Goal: Task Accomplishment & Management: Complete application form

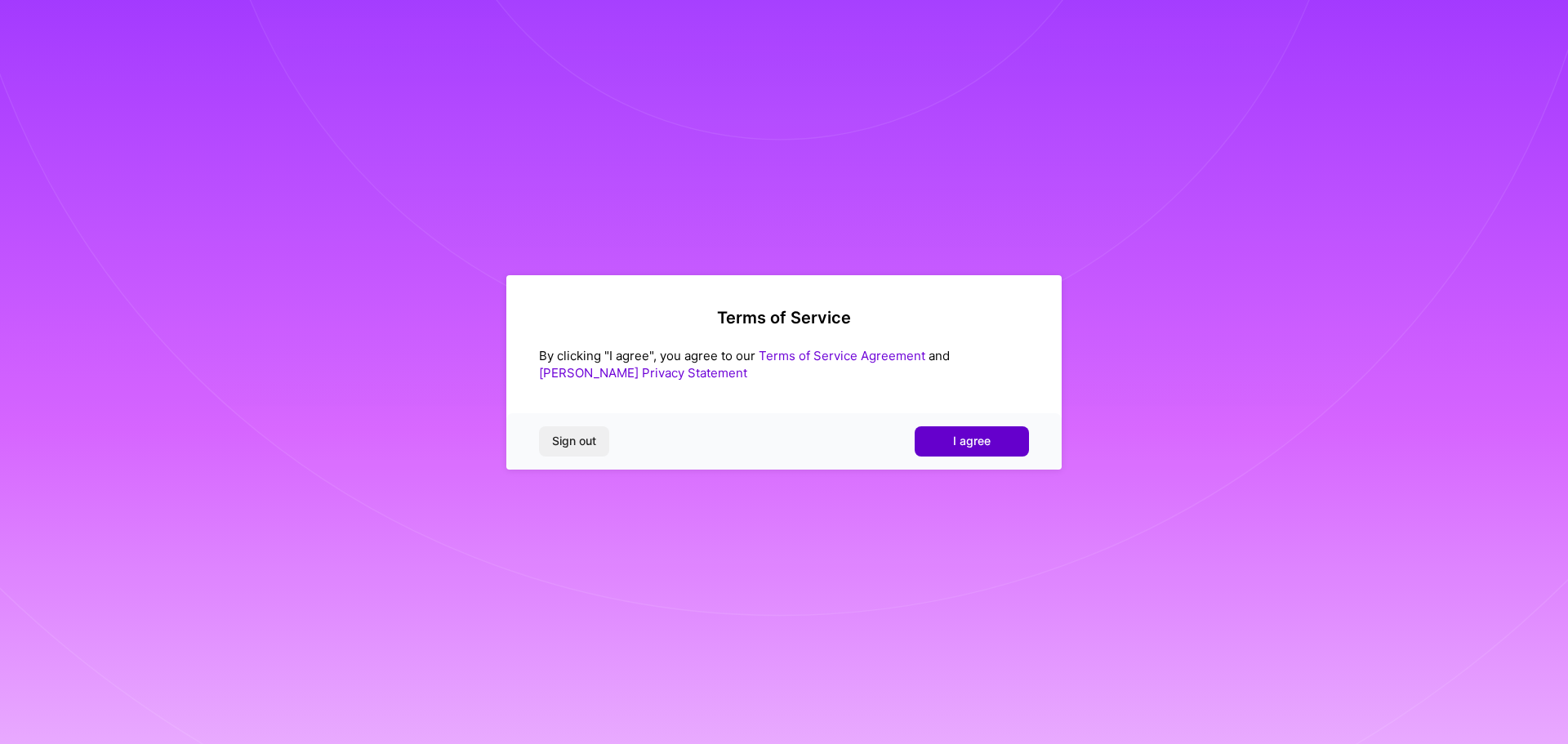
click at [990, 436] on span "I agree" at bounding box center [972, 441] width 37 height 16
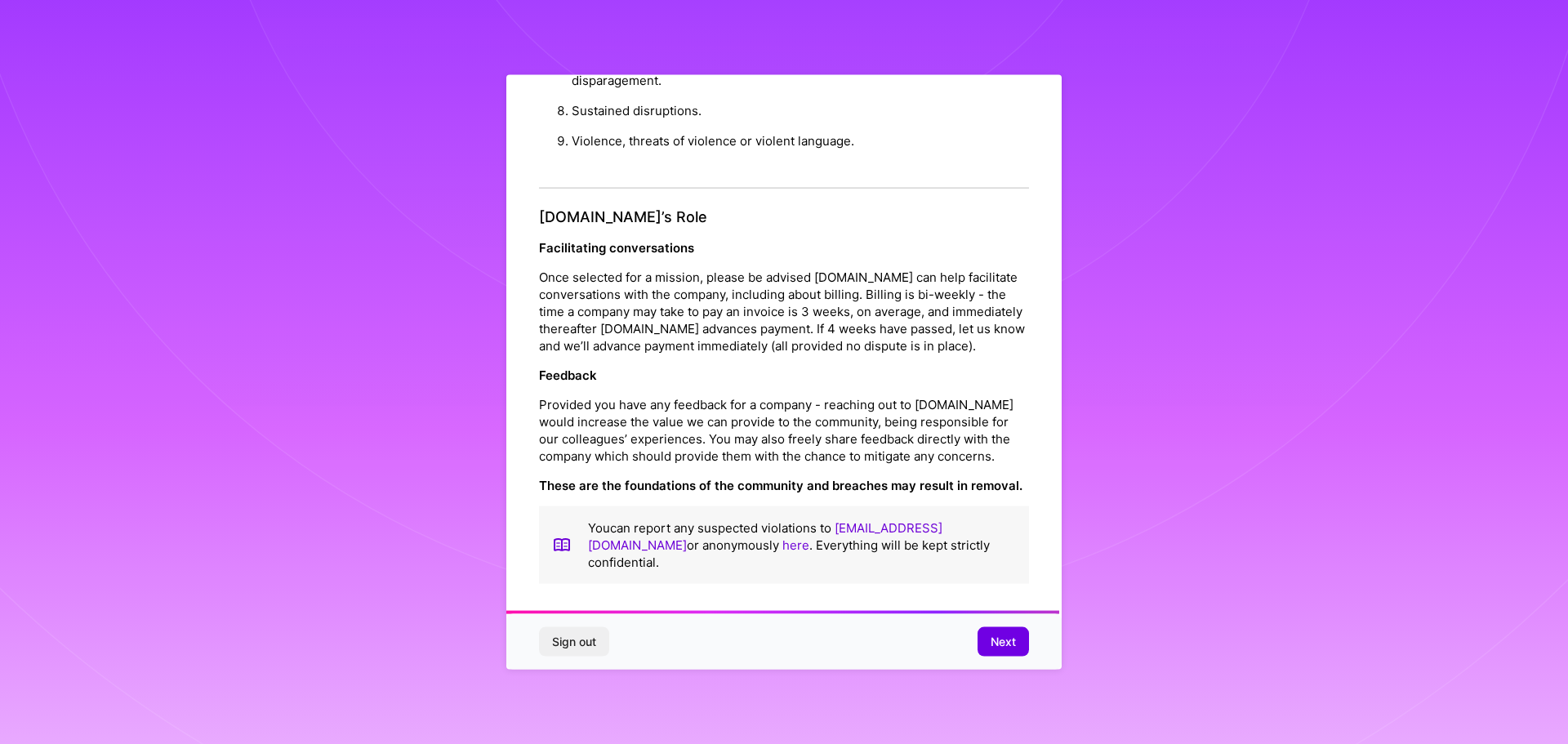
scroll to position [1769, 0]
click at [983, 648] on button "Next" at bounding box center [1004, 642] width 52 height 29
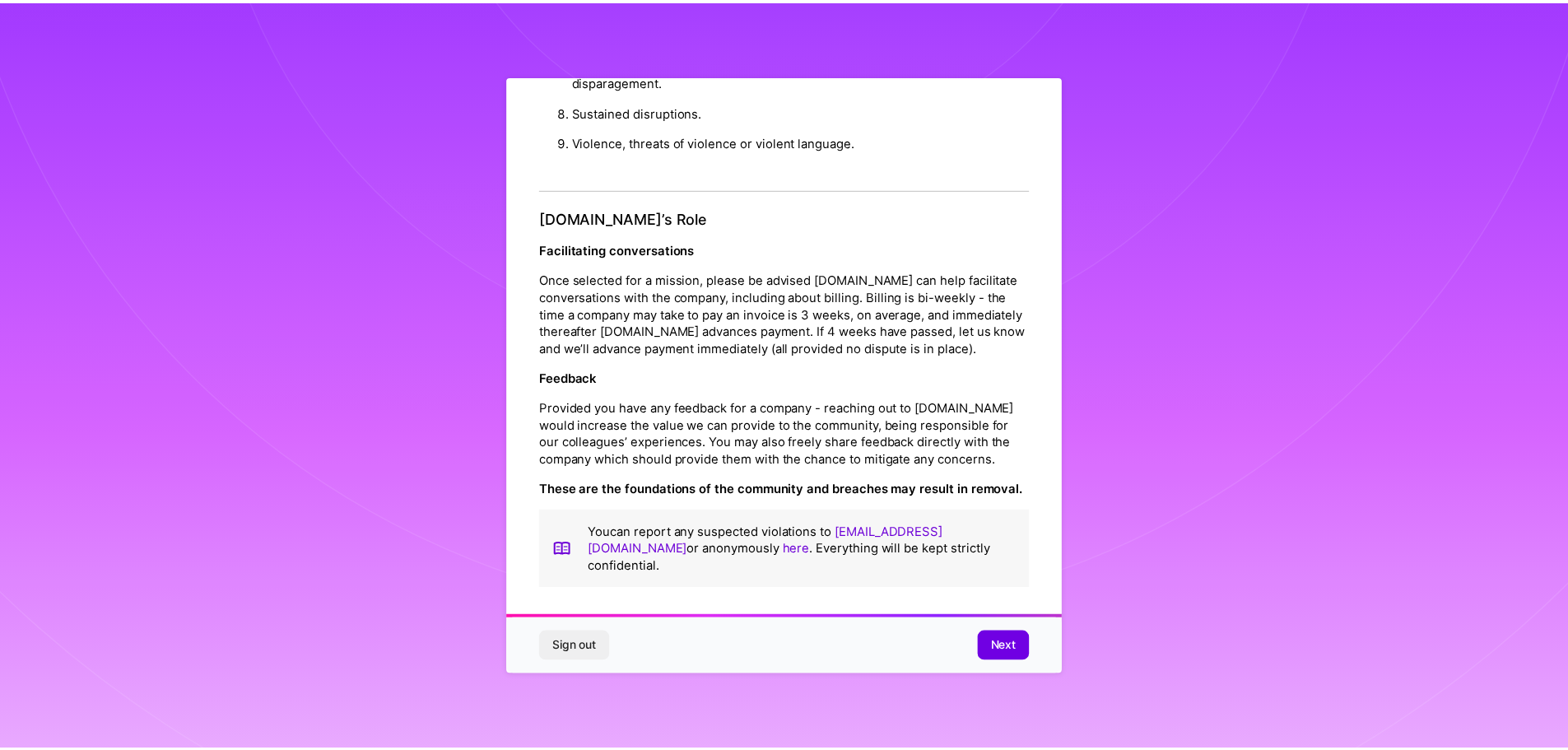
scroll to position [0, 0]
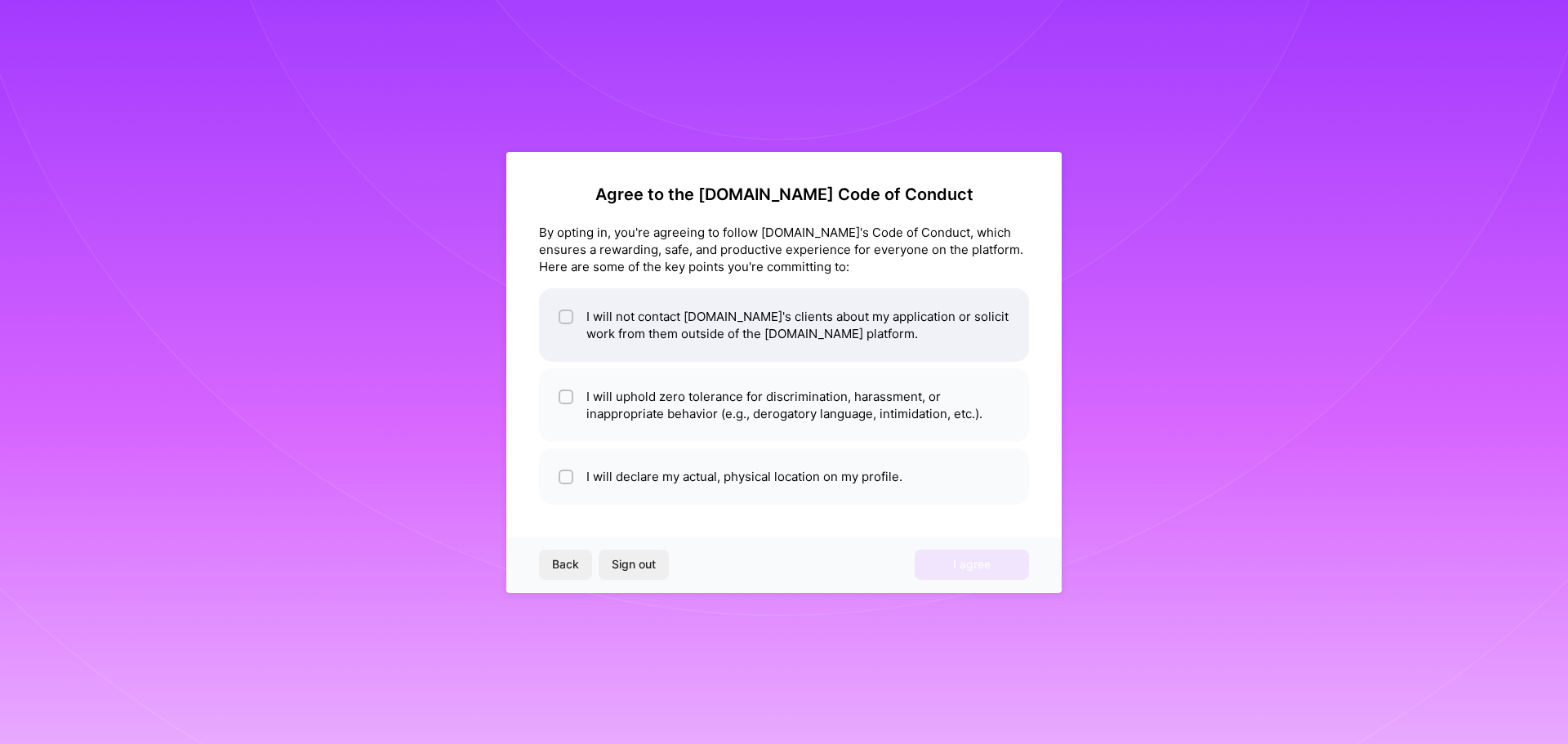
click at [566, 318] on input "checkbox" at bounding box center [567, 317] width 11 height 11
checkbox input "true"
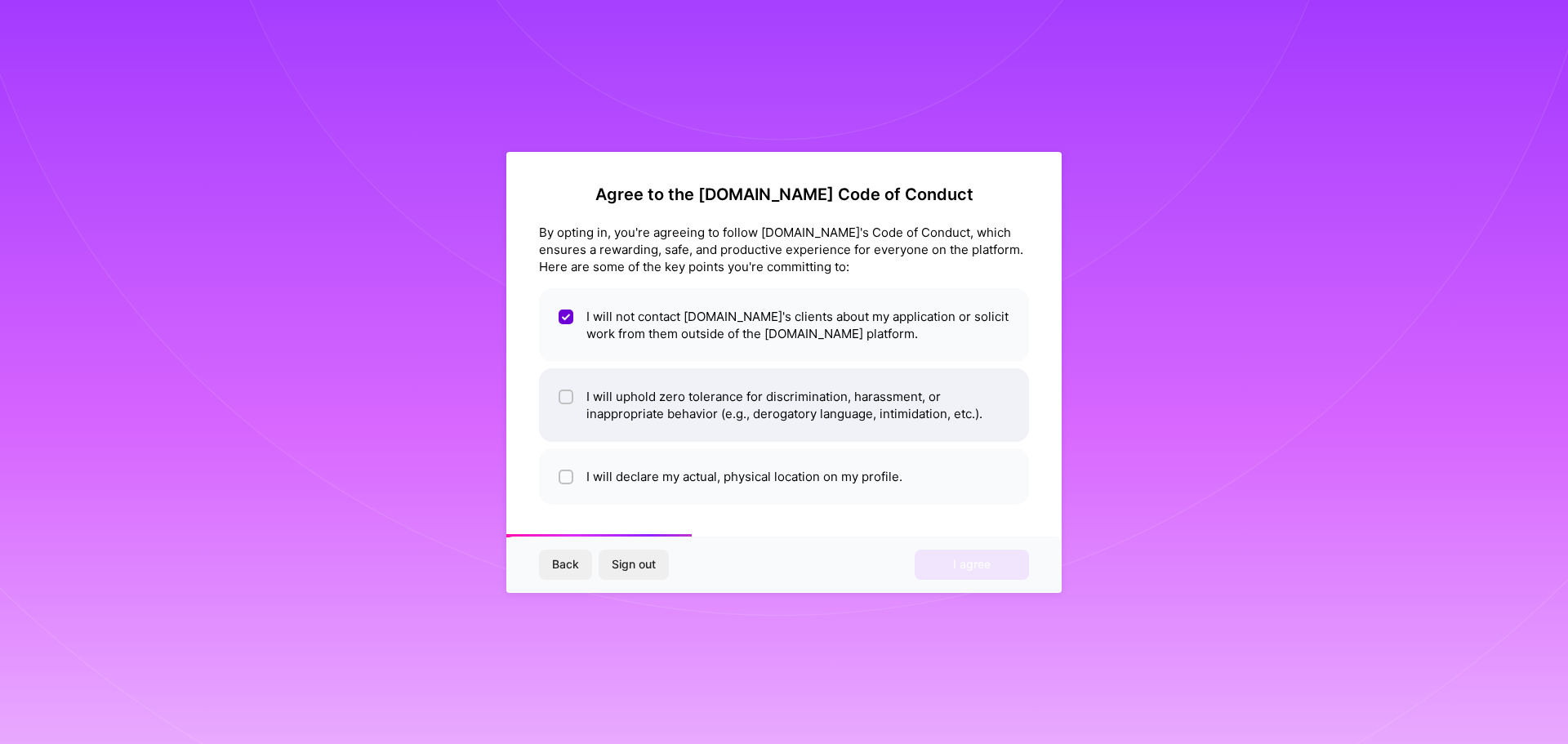
click at [568, 398] on input "checkbox" at bounding box center [567, 397] width 11 height 11
checkbox input "true"
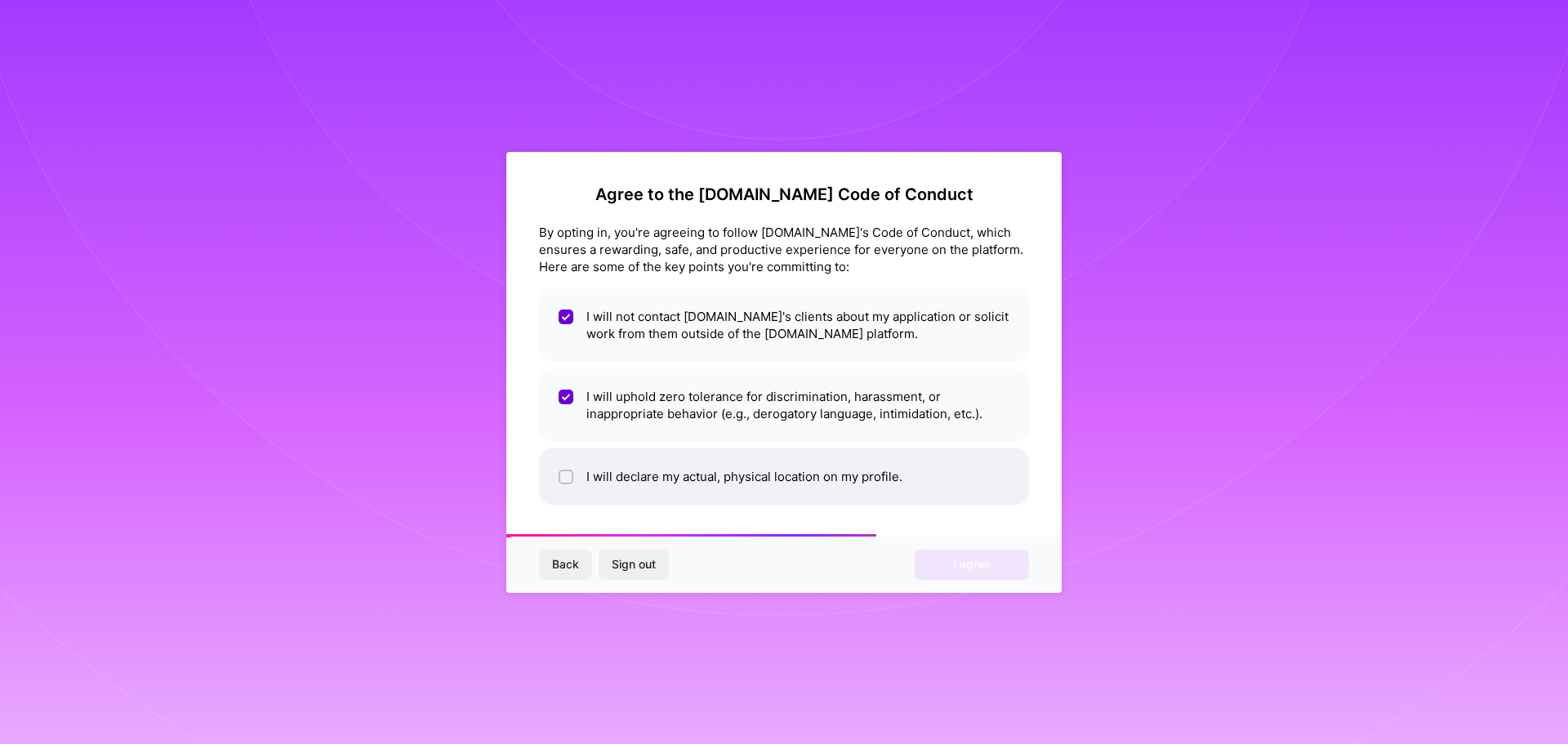
click at [563, 465] on li "I will declare my actual, physical location on my profile." at bounding box center [784, 476] width 490 height 56
checkbox input "true"
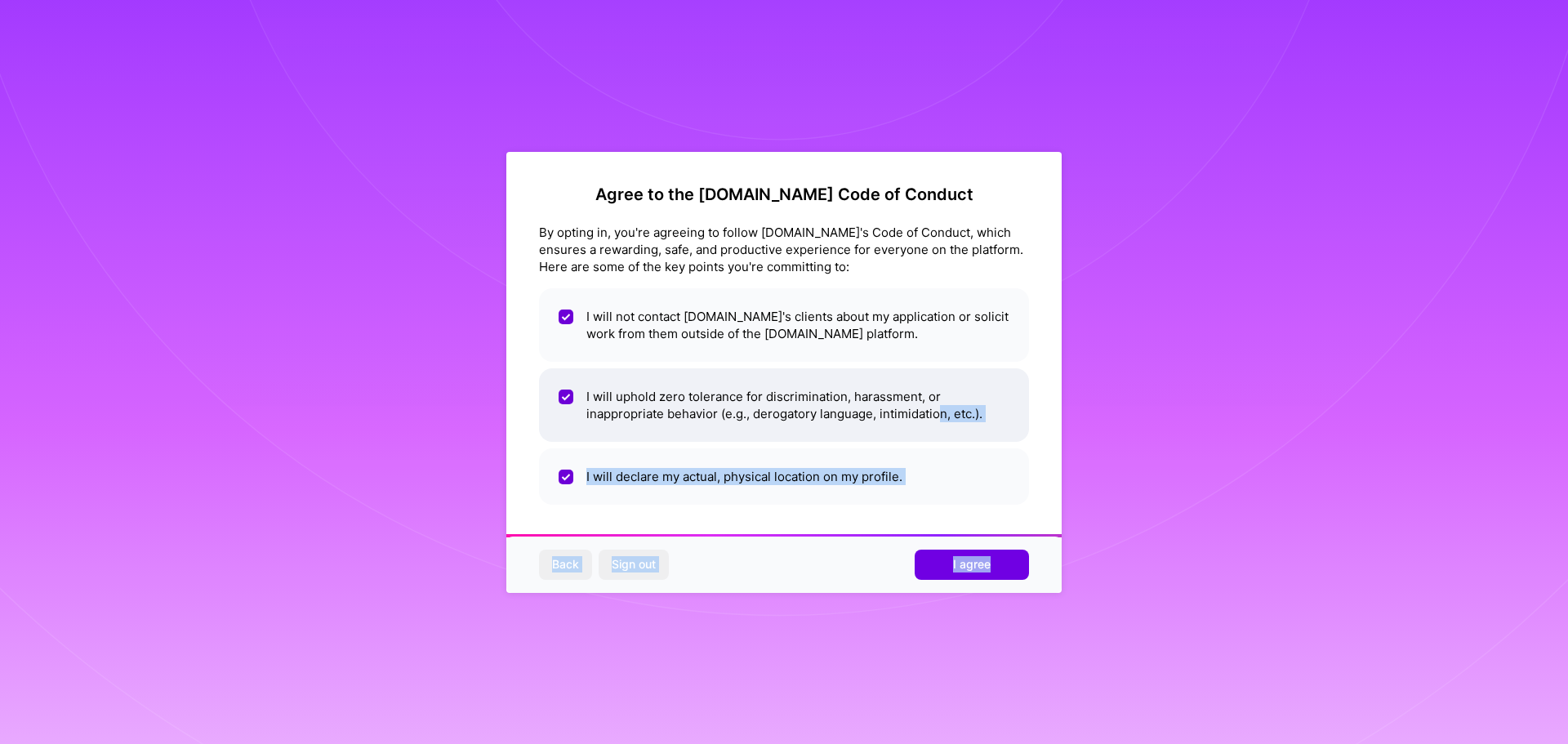
drag, startPoint x: 1016, startPoint y: 580, endPoint x: 947, endPoint y: 438, distance: 157.9
click at [943, 436] on div "Agree to the [DOMAIN_NAME] Code of Conduct By opting in, you're agreeing to fol…" at bounding box center [784, 372] width 555 height 441
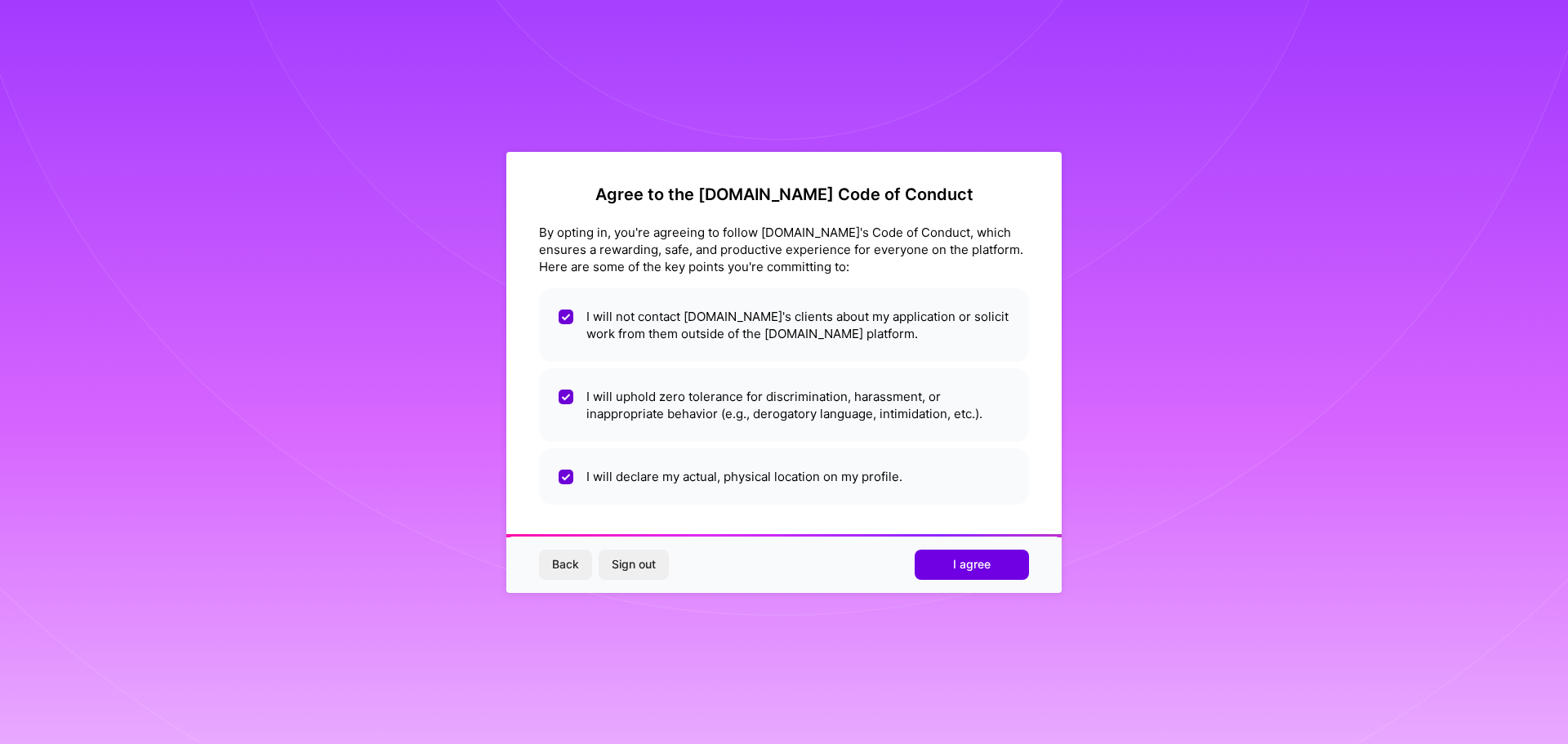
click at [1162, 508] on div "Agree to the [DOMAIN_NAME] Code of Conduct By opting in, you're agreeing to fol…" at bounding box center [784, 372] width 1568 height 744
click at [1010, 566] on button "I agree" at bounding box center [972, 564] width 114 height 29
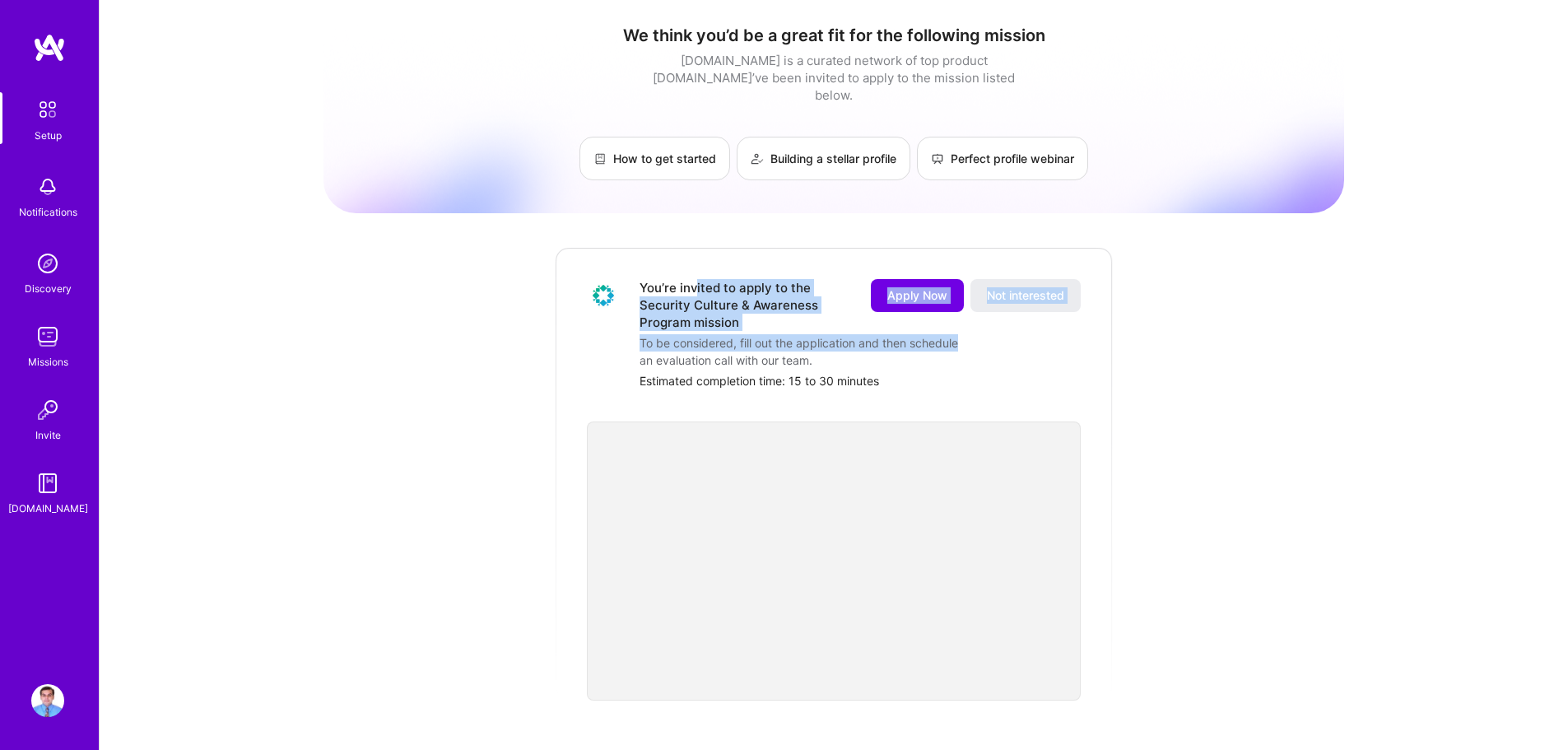
drag, startPoint x: 715, startPoint y: 272, endPoint x: 1009, endPoint y: 326, distance: 298.9
click at [1009, 326] on div "You’re invited to apply to the Security Culture & Awareness Program mission App…" at bounding box center [860, 334] width 441 height 111
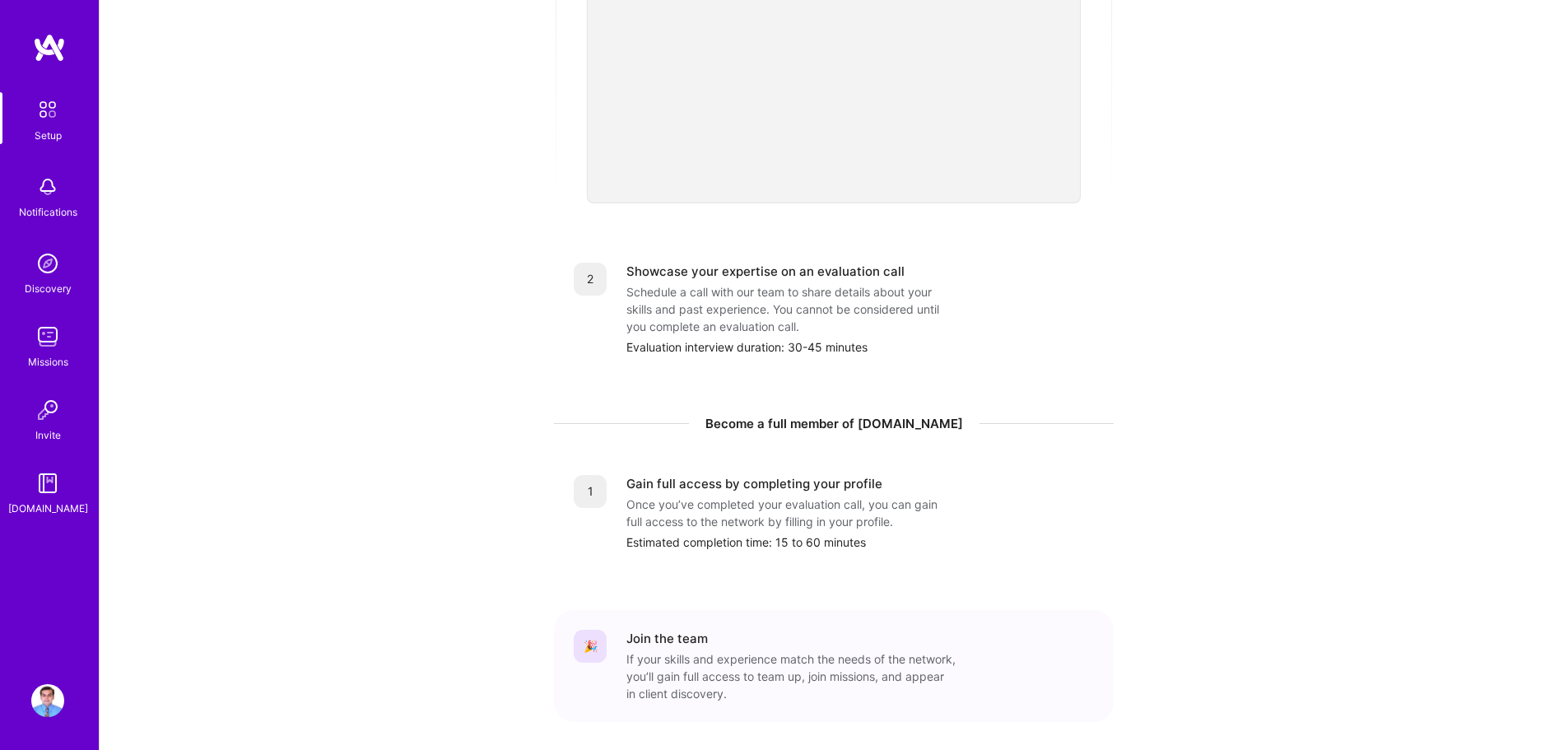
scroll to position [461, 0]
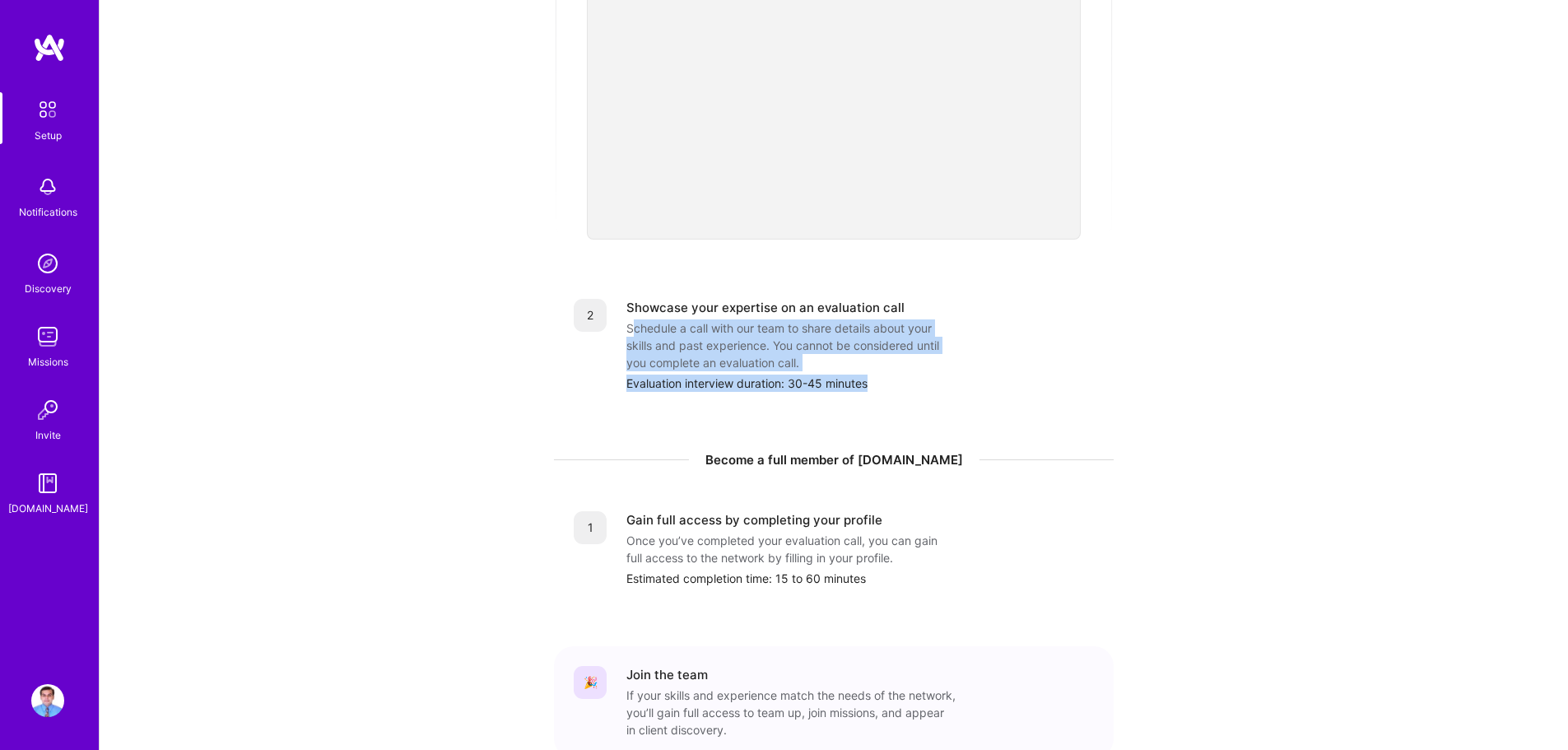
drag, startPoint x: 635, startPoint y: 310, endPoint x: 977, endPoint y: 372, distance: 347.6
click at [977, 372] on div "Showcase your expertise on an evaluation call Schedule a call with our team to …" at bounding box center [860, 345] width 468 height 93
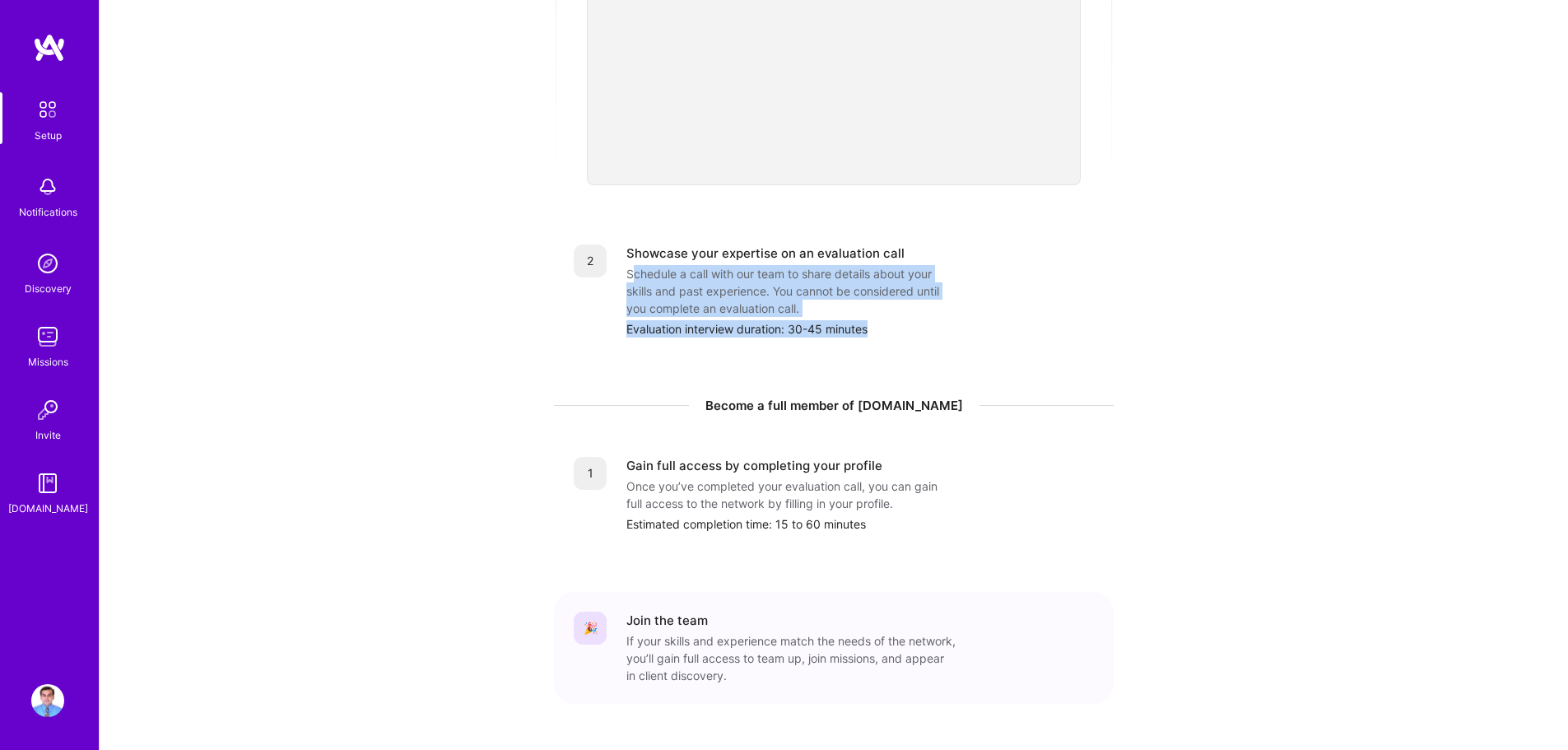
scroll to position [544, 0]
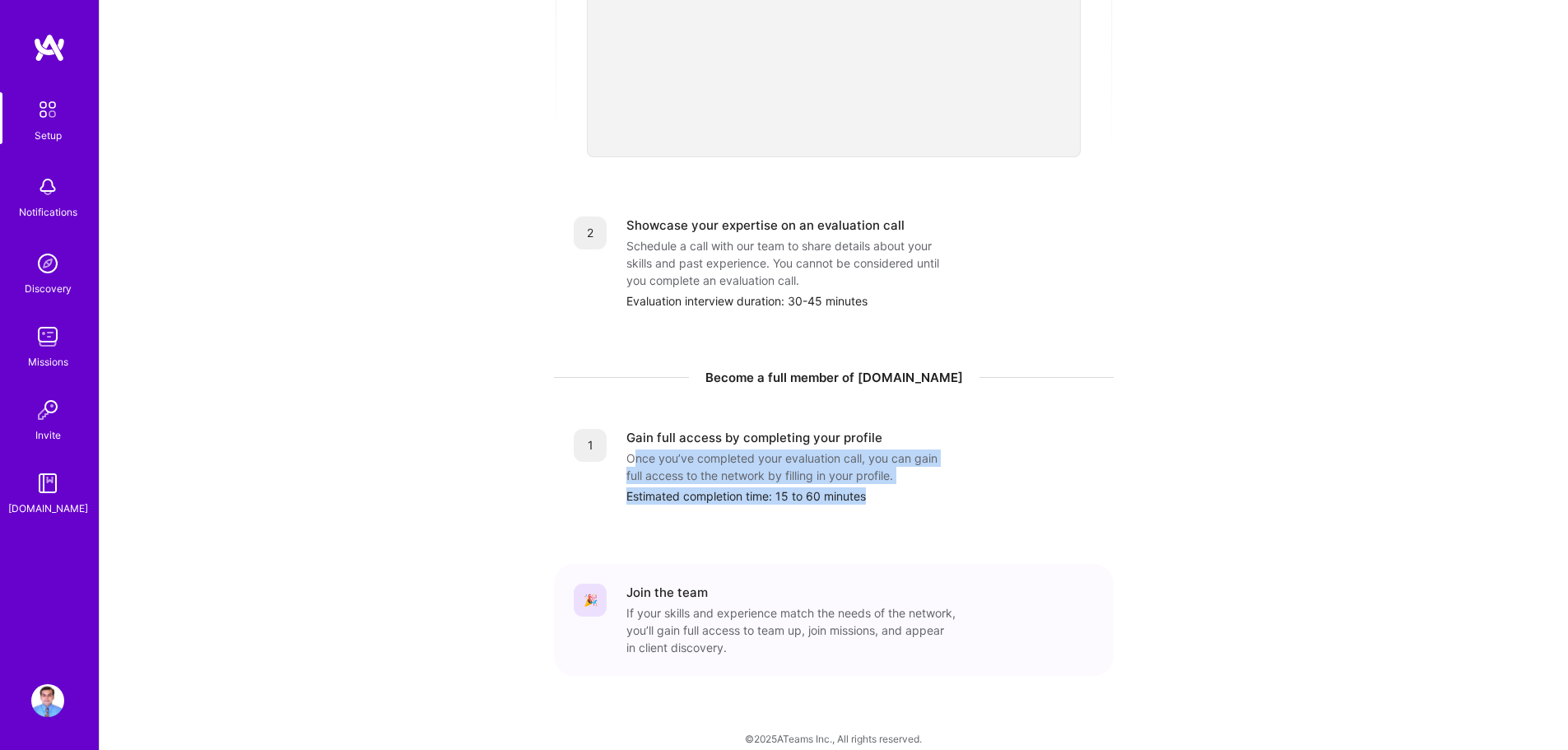
drag, startPoint x: 634, startPoint y: 440, endPoint x: 934, endPoint y: 497, distance: 305.4
click at [934, 497] on div "1 Gain full access by completing your profile Once you’ve completed your evalua…" at bounding box center [834, 467] width 559 height 115
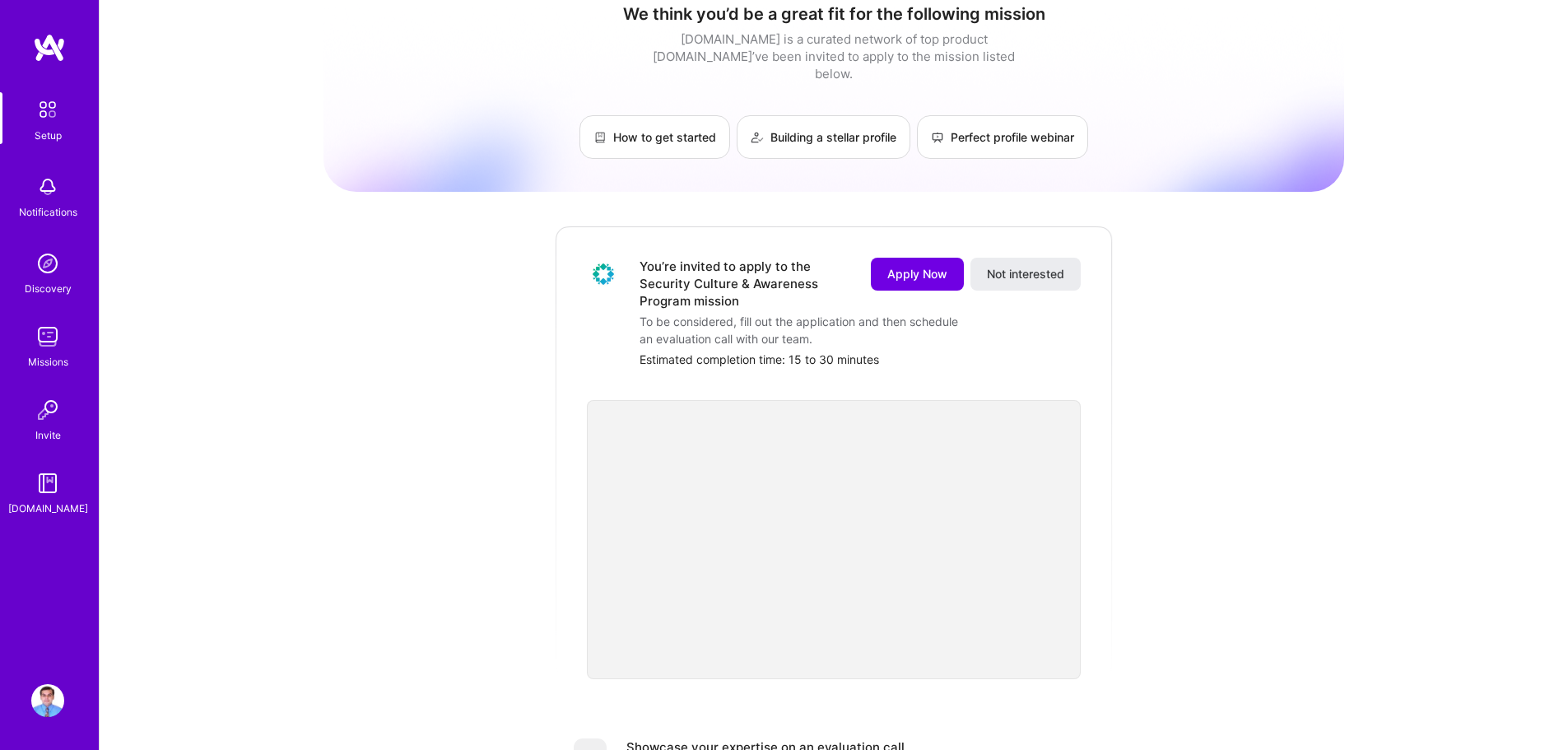
scroll to position [0, 0]
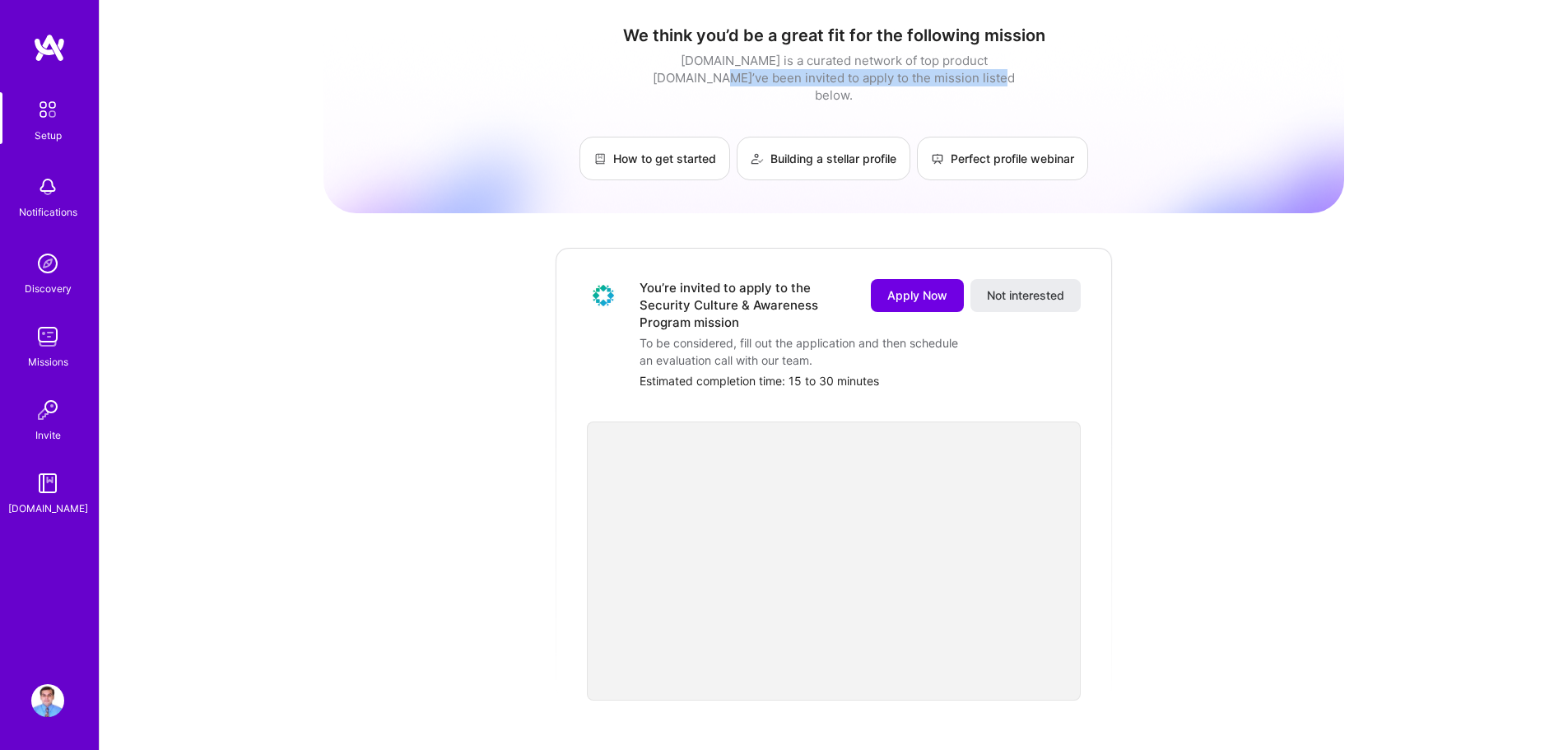
drag, startPoint x: 697, startPoint y: 80, endPoint x: 980, endPoint y: 70, distance: 283.2
click at [980, 70] on div "[DOMAIN_NAME] is a curated network of top product [DOMAIN_NAME]’ve been invited…" at bounding box center [834, 78] width 370 height 52
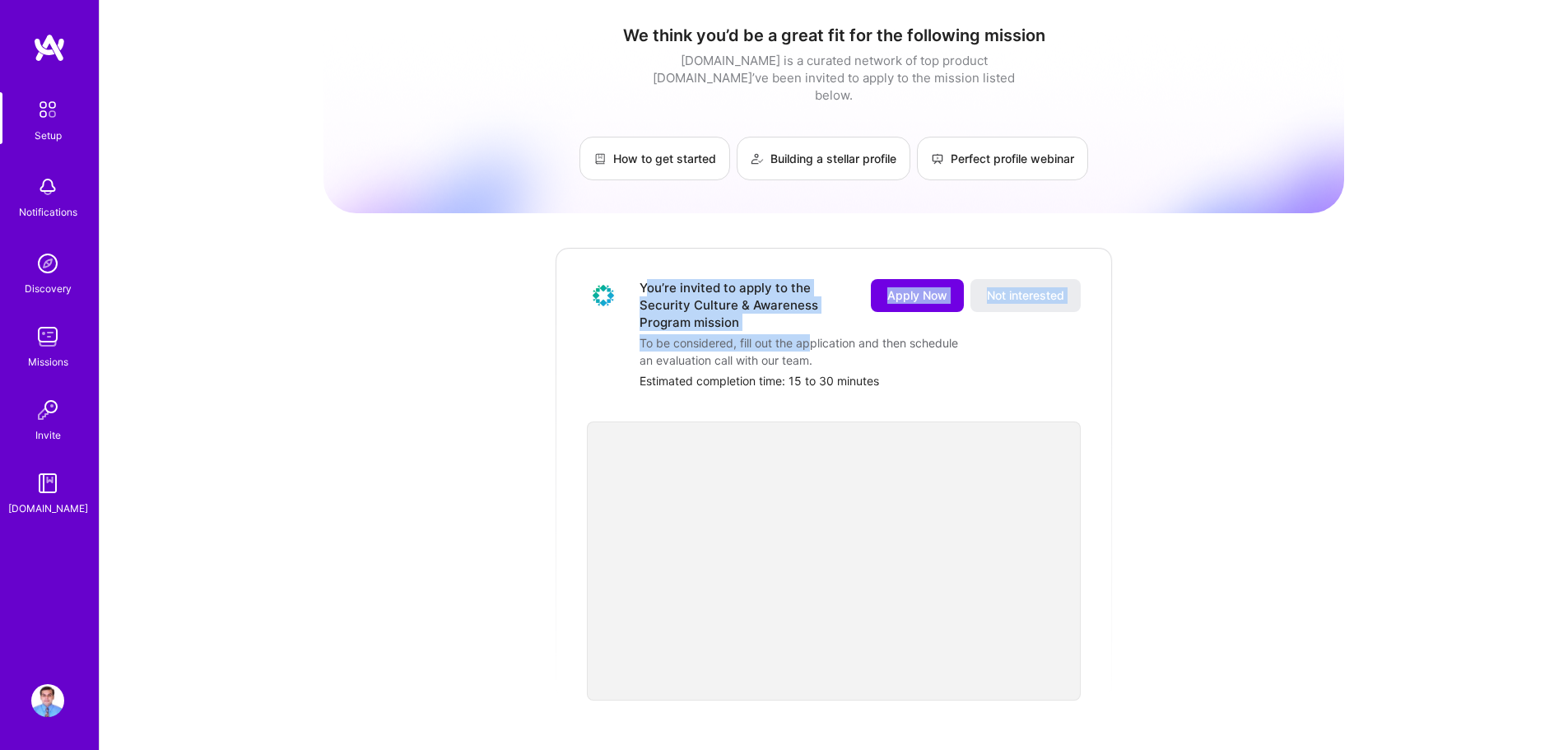
drag, startPoint x: 645, startPoint y: 260, endPoint x: 814, endPoint y: 317, distance: 178.4
click at [814, 317] on div "You’re invited to apply to the Security Culture & Awareness Program mission App…" at bounding box center [834, 474] width 559 height 455
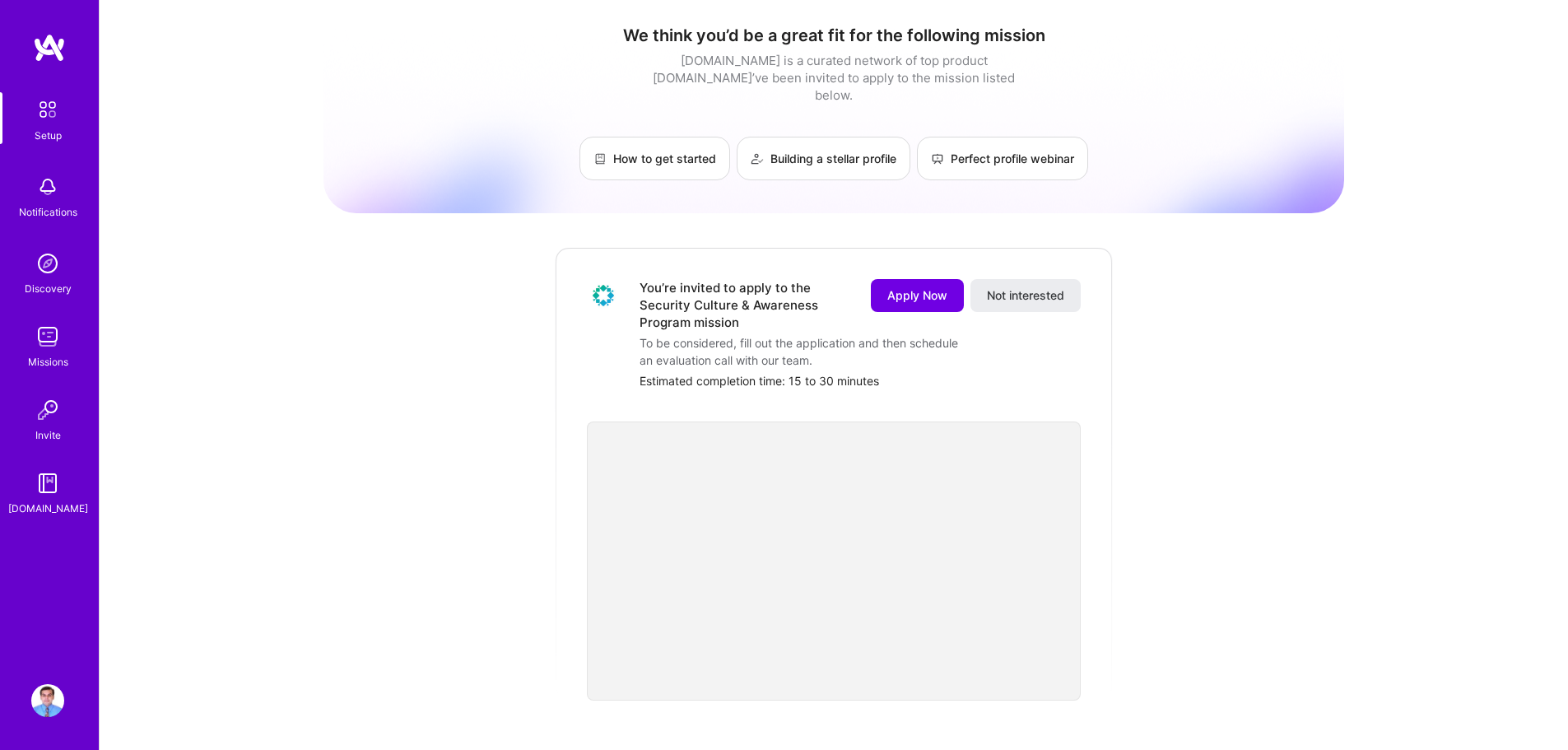
click at [1223, 544] on div "We think you’d be a great fit for the following mission [DOMAIN_NAME] is a cura…" at bounding box center [834, 655] width 1021 height 1286
click at [932, 289] on button "Apply Now" at bounding box center [917, 295] width 93 height 33
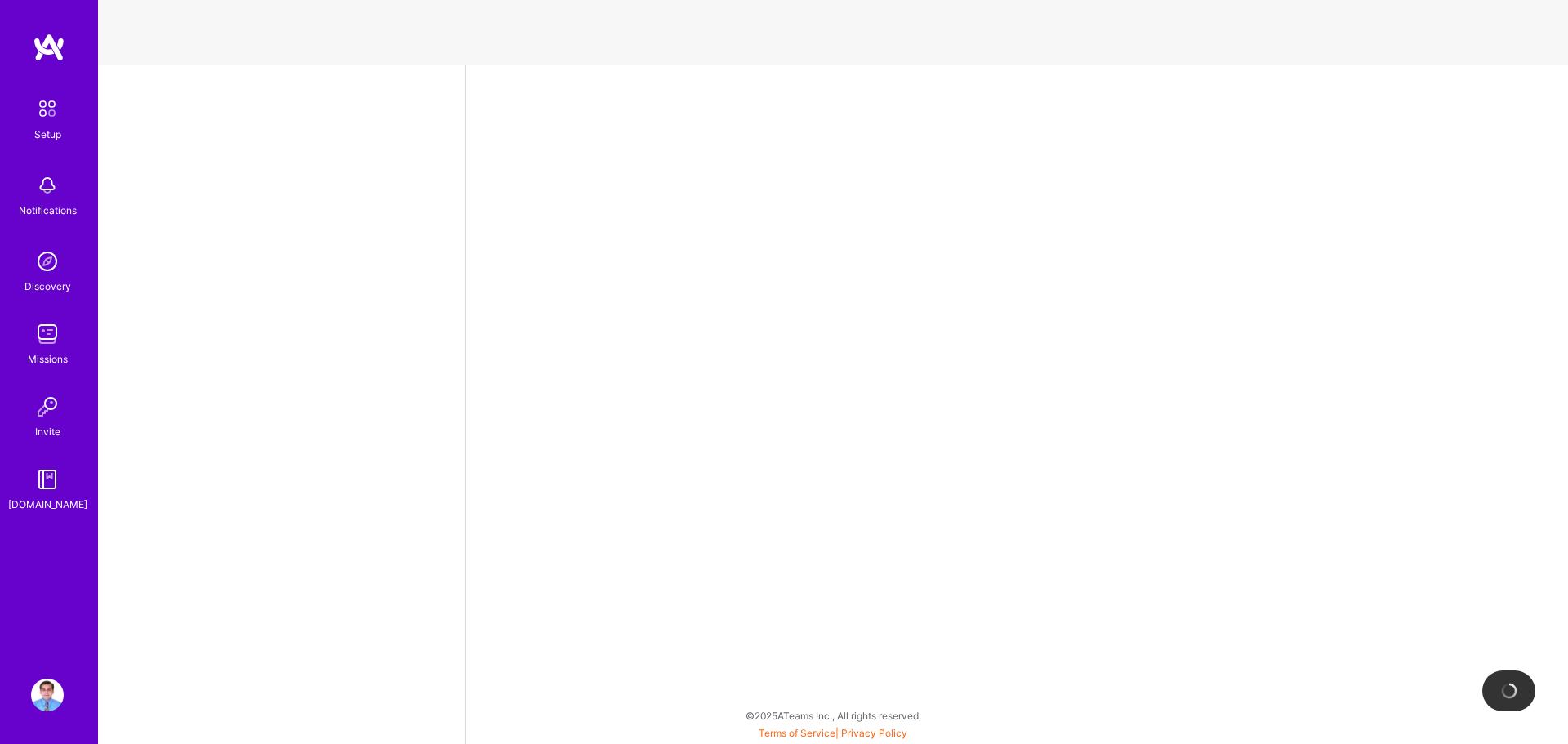
select select "US"
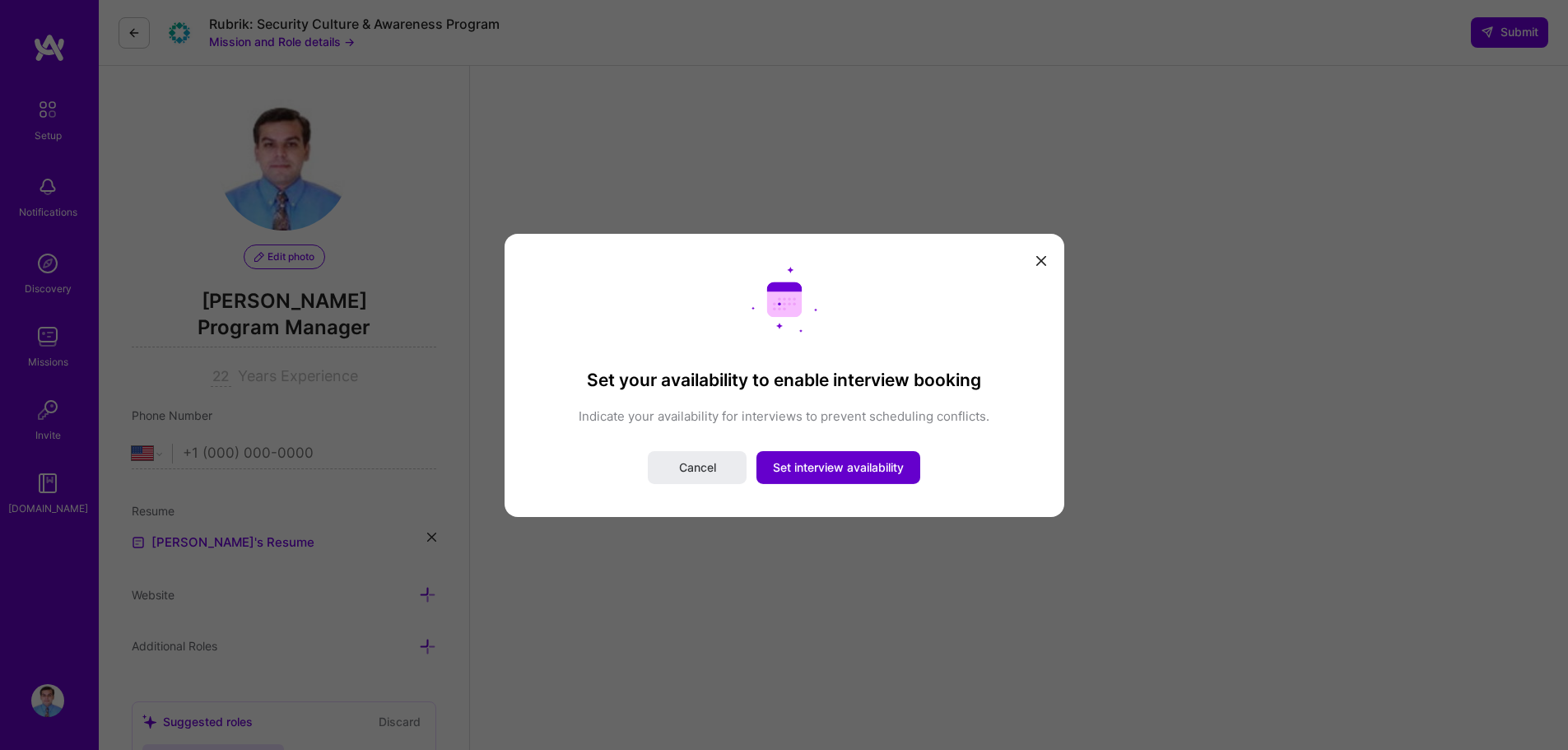
click at [855, 472] on span "Set interview availability" at bounding box center [838, 467] width 131 height 17
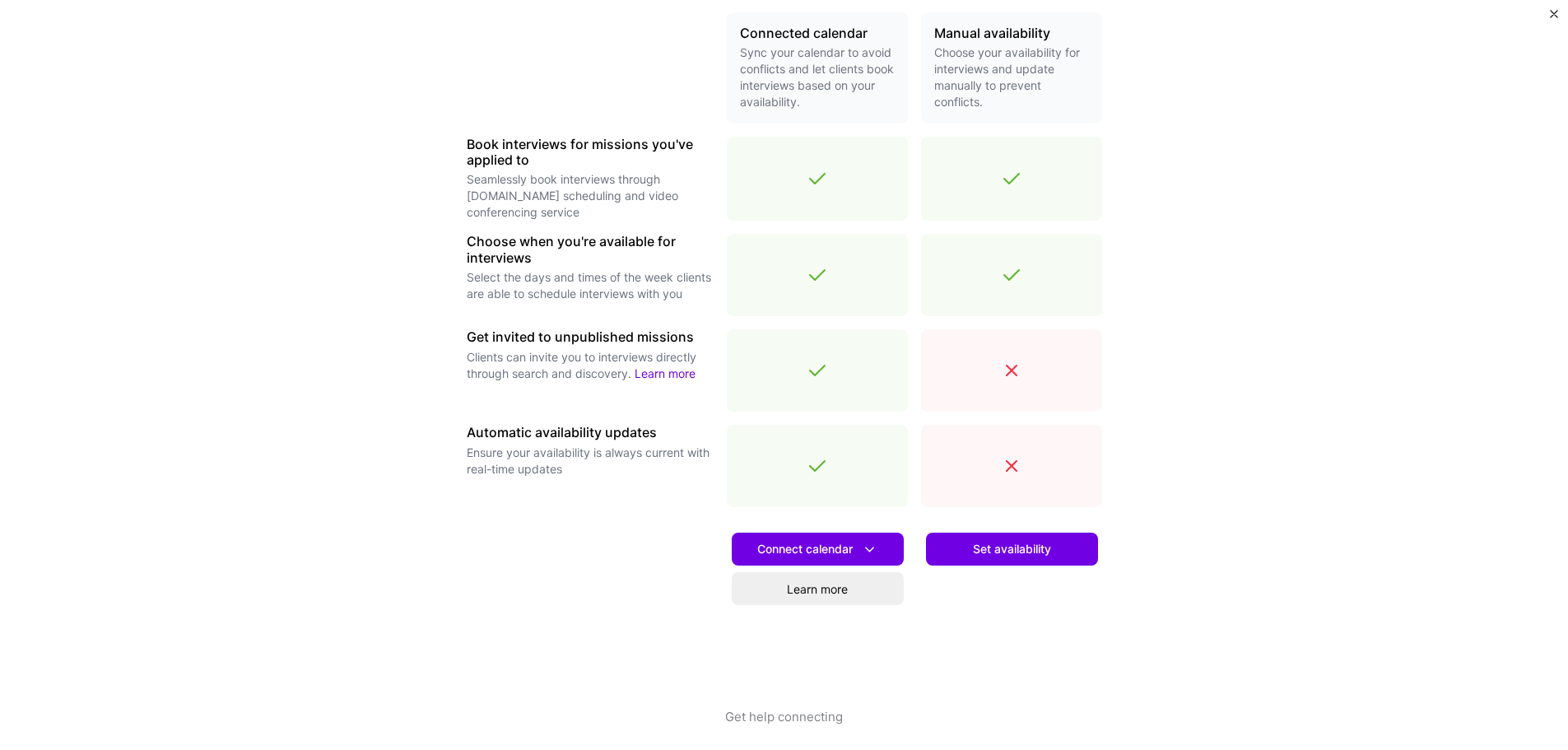
scroll to position [403, 0]
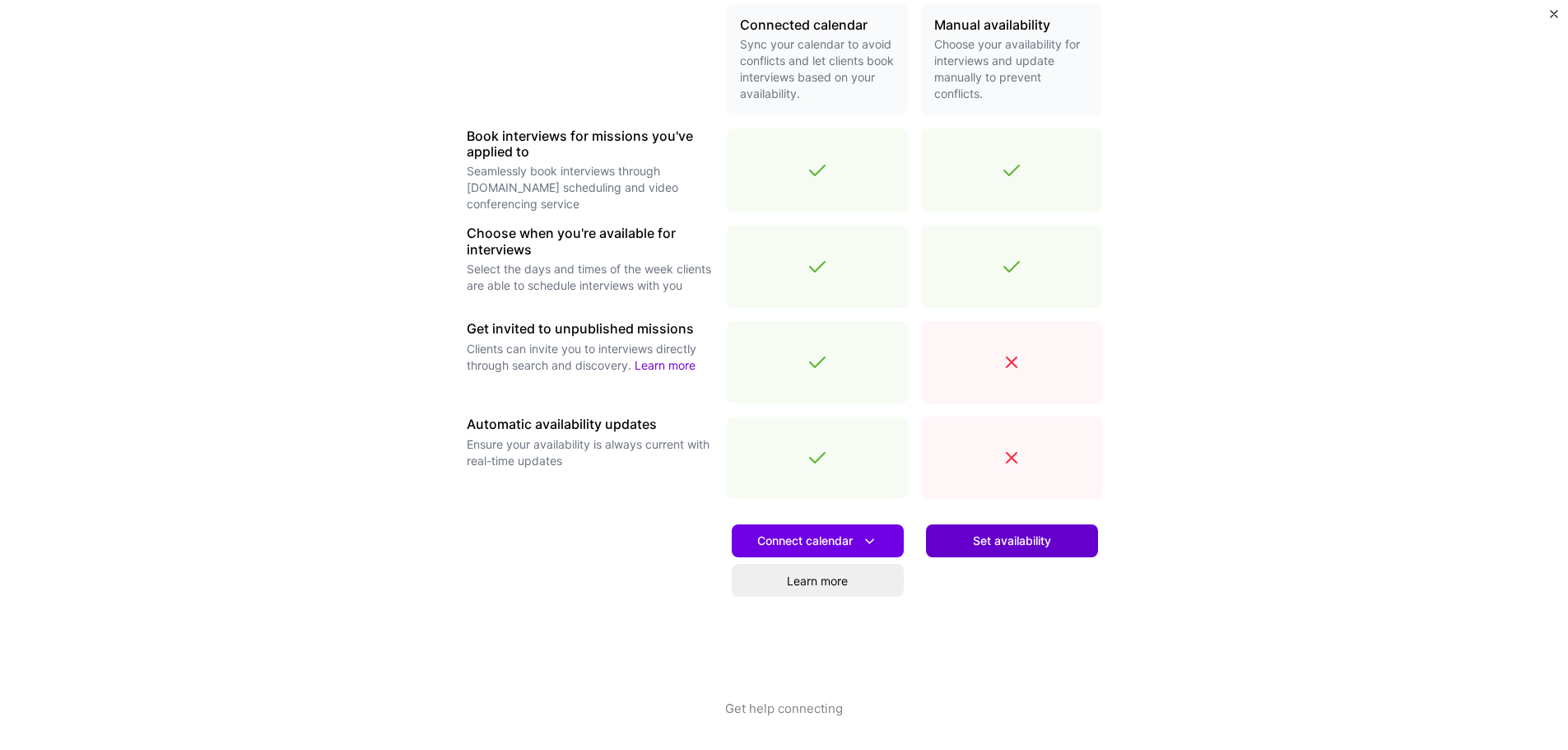
click at [1004, 539] on span "Set availability" at bounding box center [1012, 540] width 78 height 17
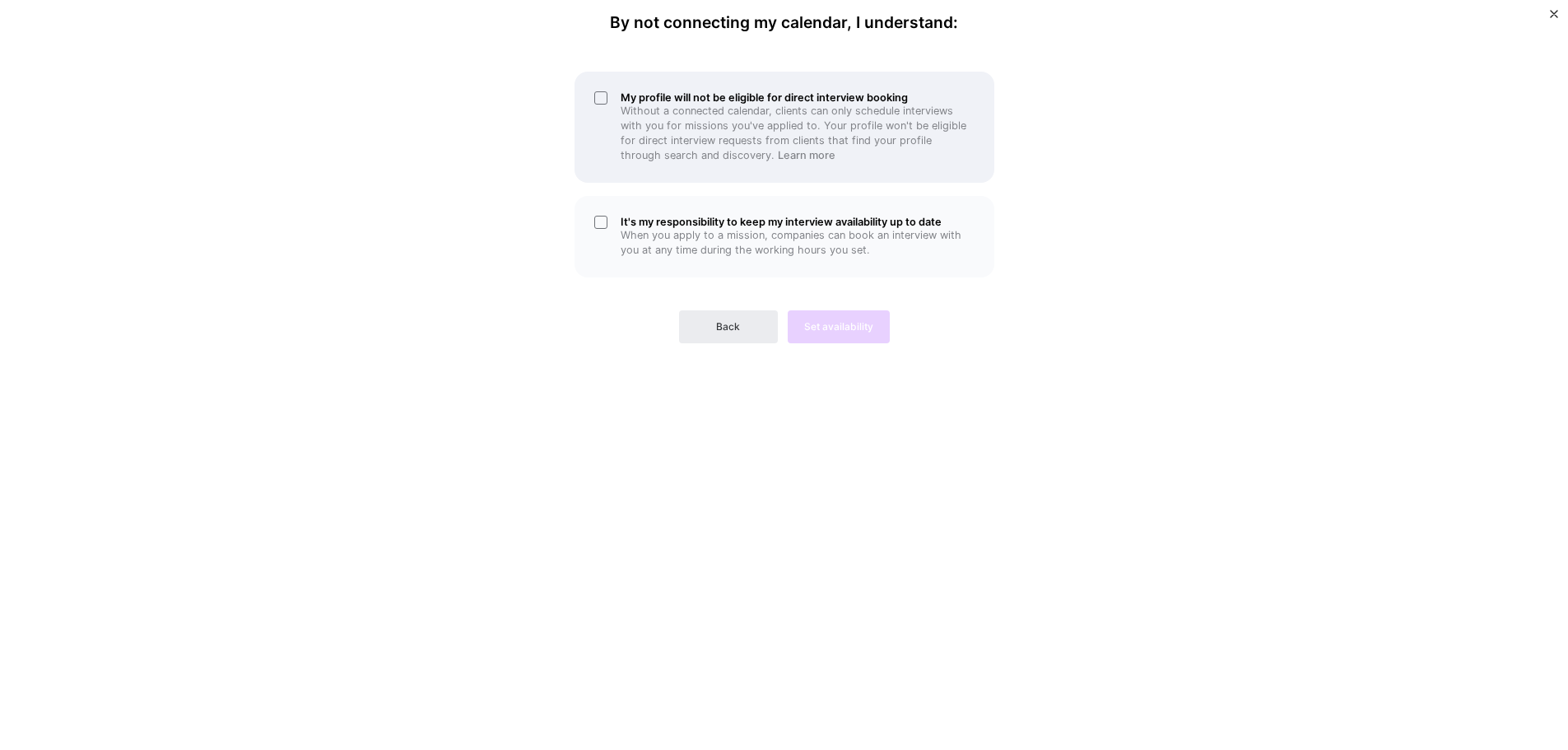
click at [601, 95] on div "My profile will not be eligible for direct interview booking Without a connecte…" at bounding box center [785, 127] width 420 height 111
click at [603, 96] on div "My profile will not be eligible for direct interview booking Without a connecte…" at bounding box center [785, 127] width 420 height 111
click at [599, 218] on div "It's my responsibility to keep my interview availability up to date When you ap…" at bounding box center [785, 237] width 420 height 82
click at [833, 328] on div "Back Set availability" at bounding box center [785, 314] width 420 height 59
click at [845, 346] on div "By not connecting my calendar, I understand: My profile will not be eligible fo…" at bounding box center [784, 375] width 494 height 724
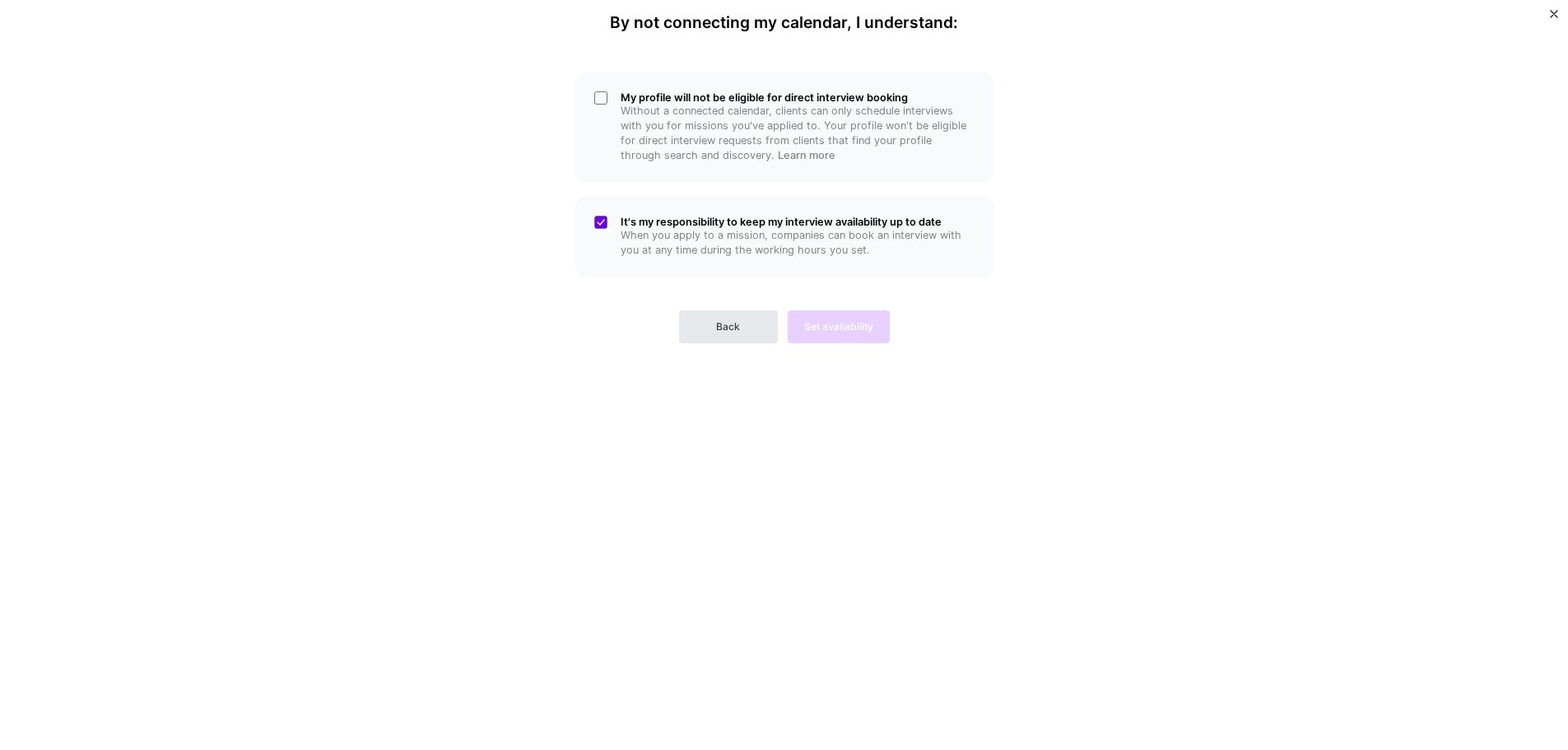
click at [751, 331] on button "Back" at bounding box center [727, 327] width 98 height 33
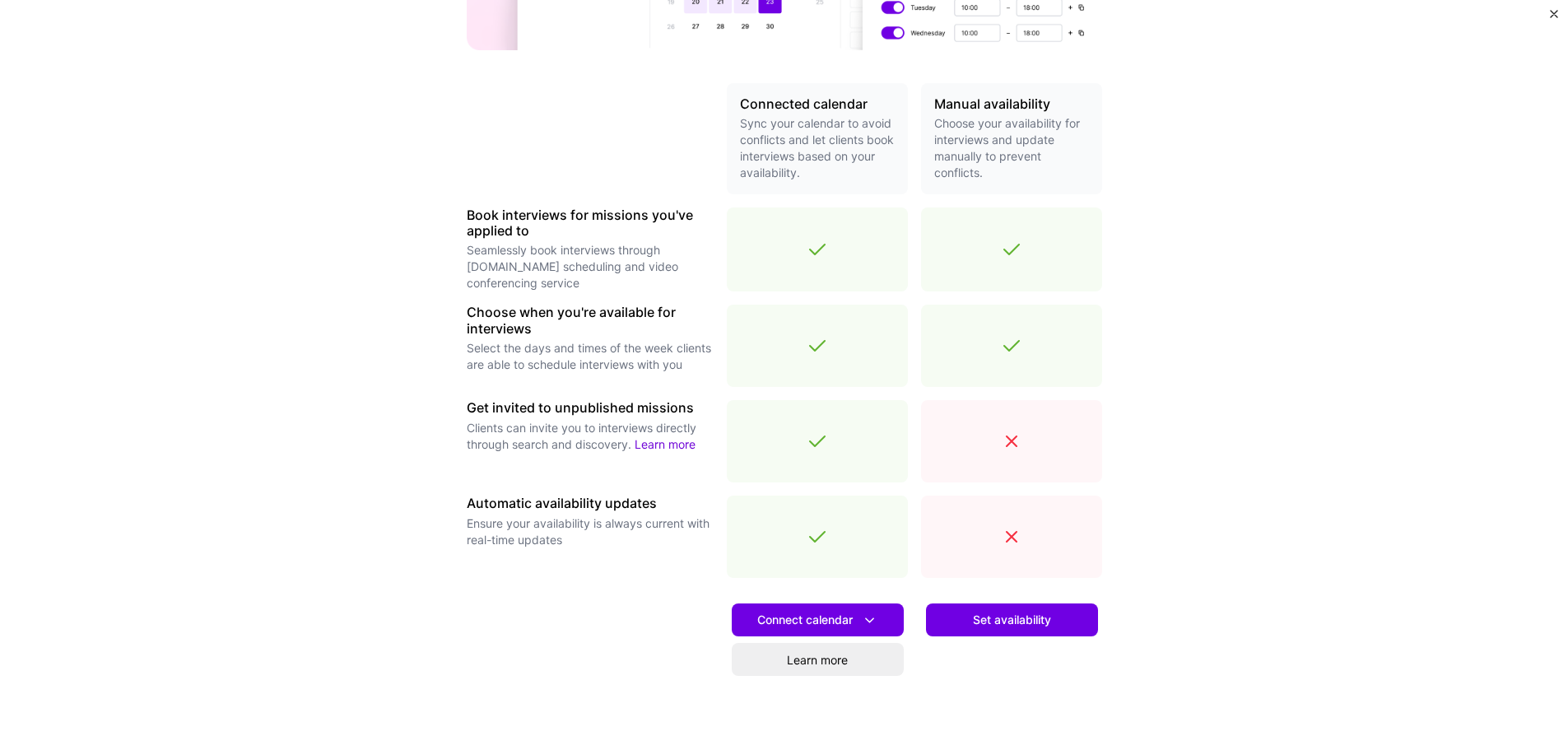
scroll to position [403, 0]
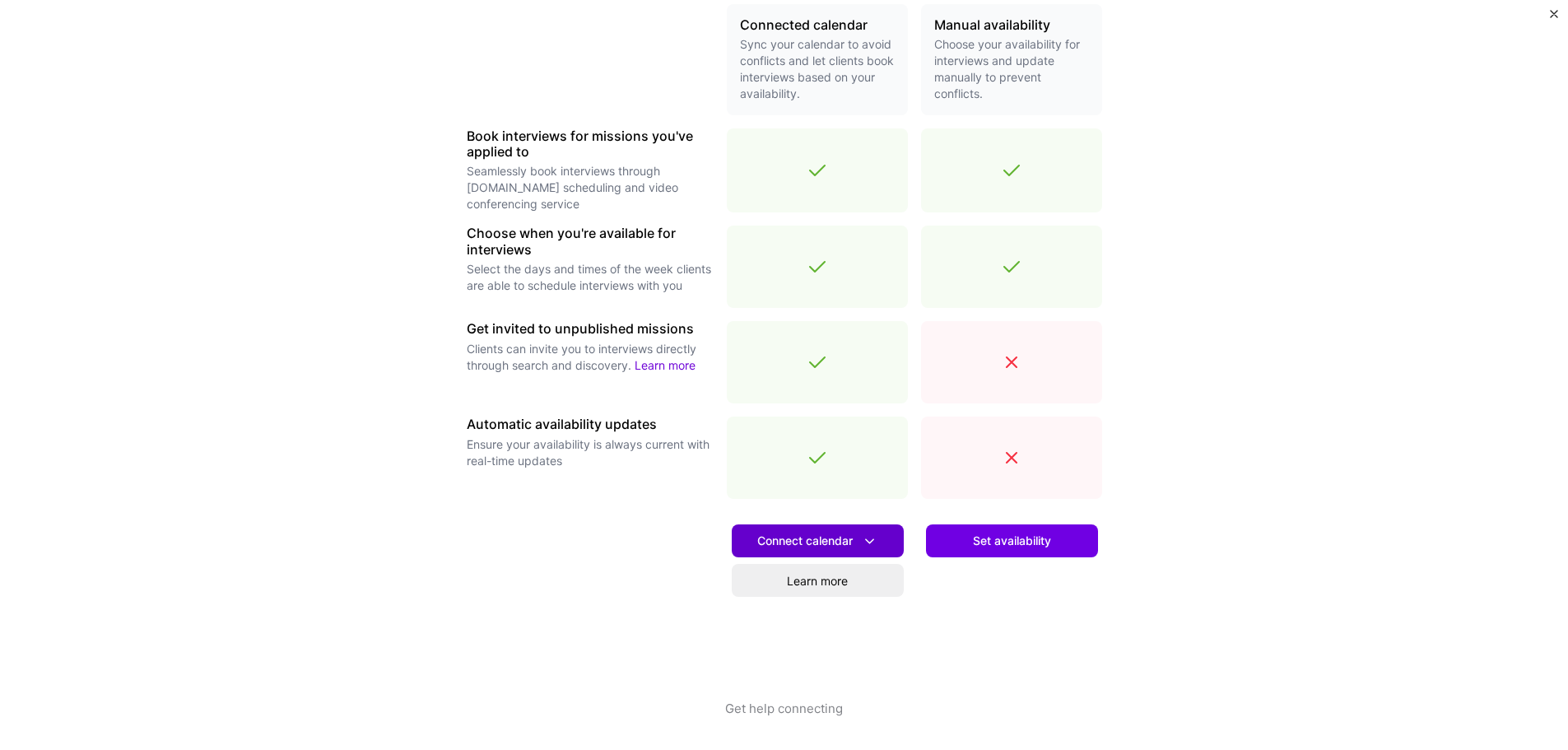
click at [820, 538] on span "Connect calendar" at bounding box center [817, 541] width 121 height 17
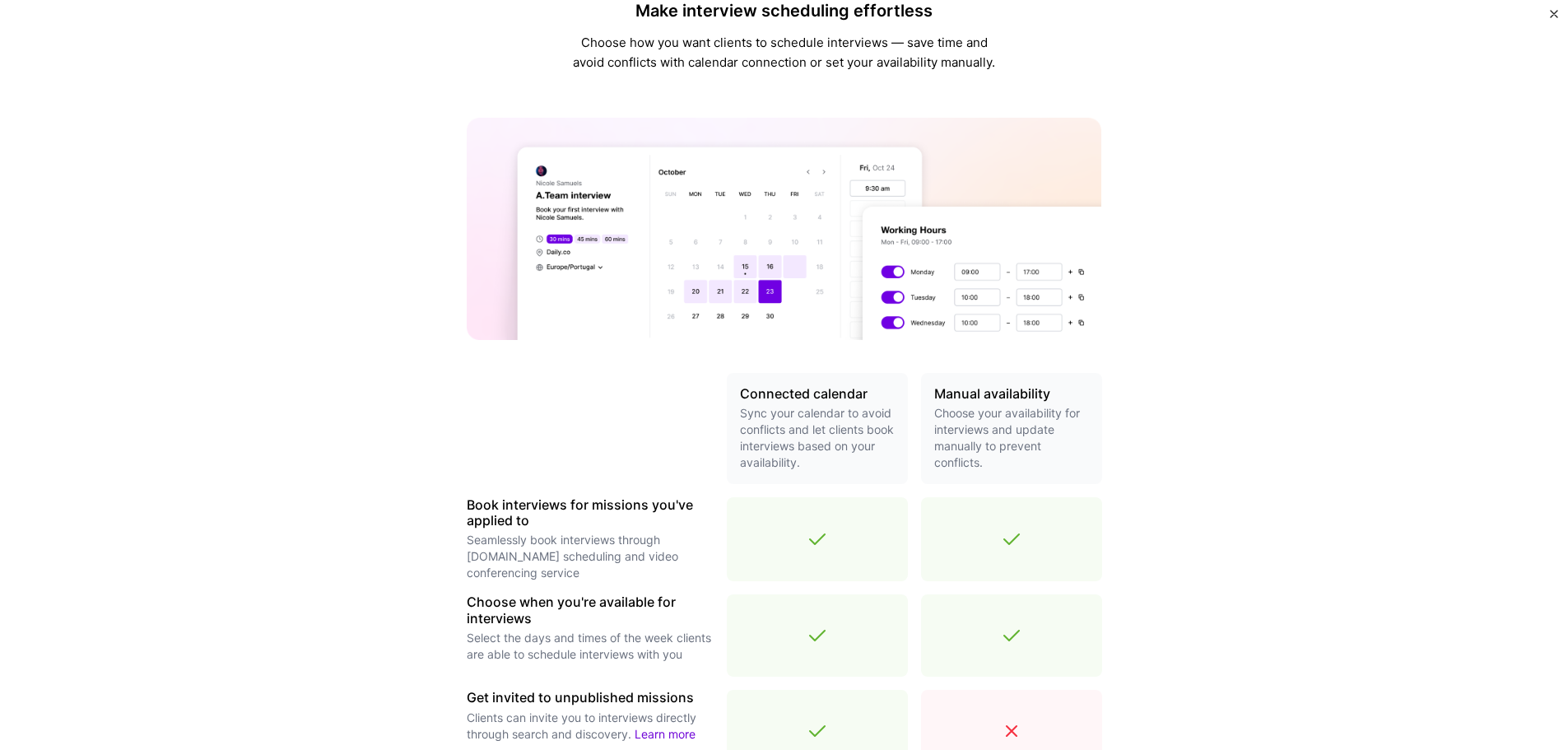
scroll to position [0, 0]
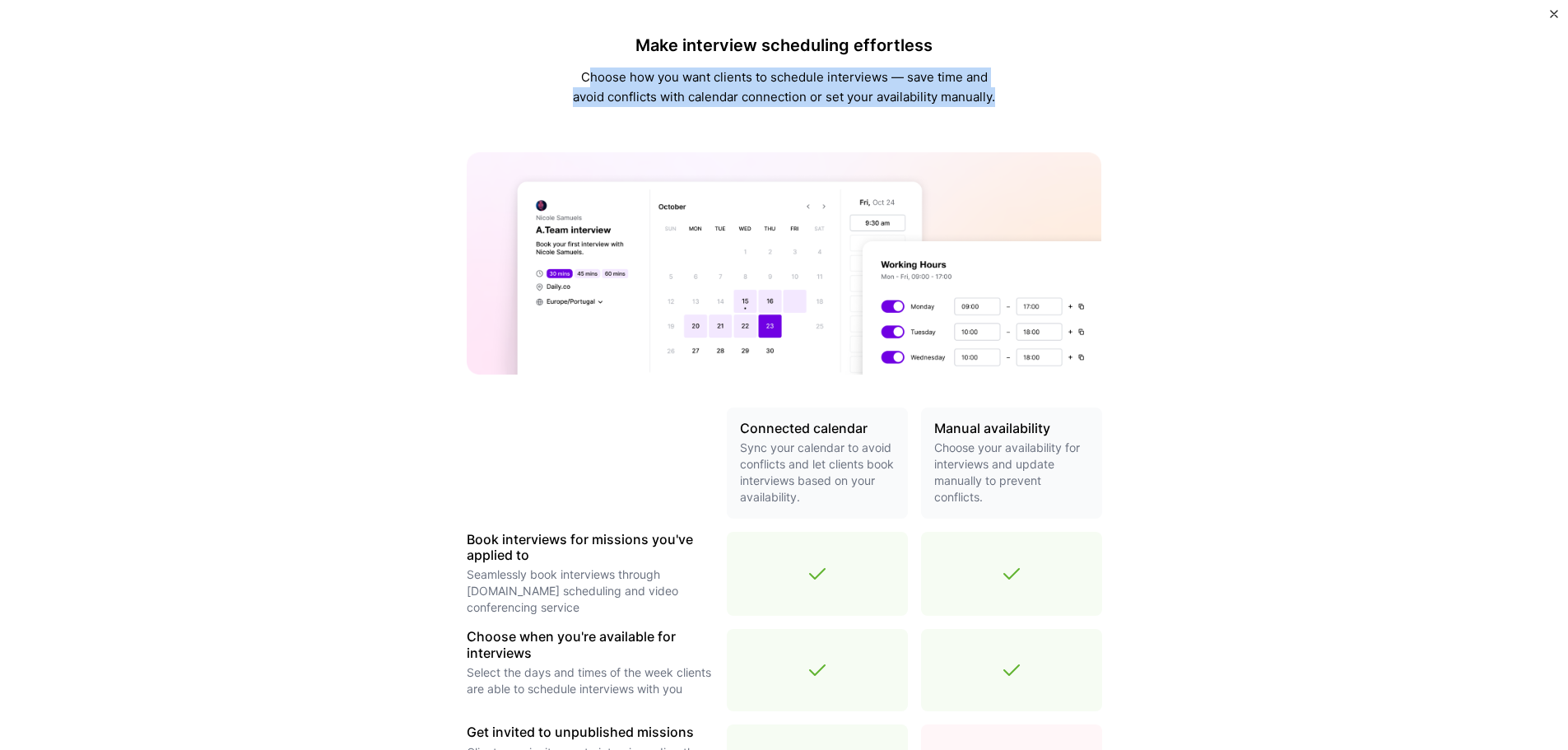
drag, startPoint x: 584, startPoint y: 78, endPoint x: 1017, endPoint y: 114, distance: 434.5
click at [1017, 114] on div "Make interview scheduling effortless Choose how you want clients to schedule in…" at bounding box center [784, 583] width 635 height 1140
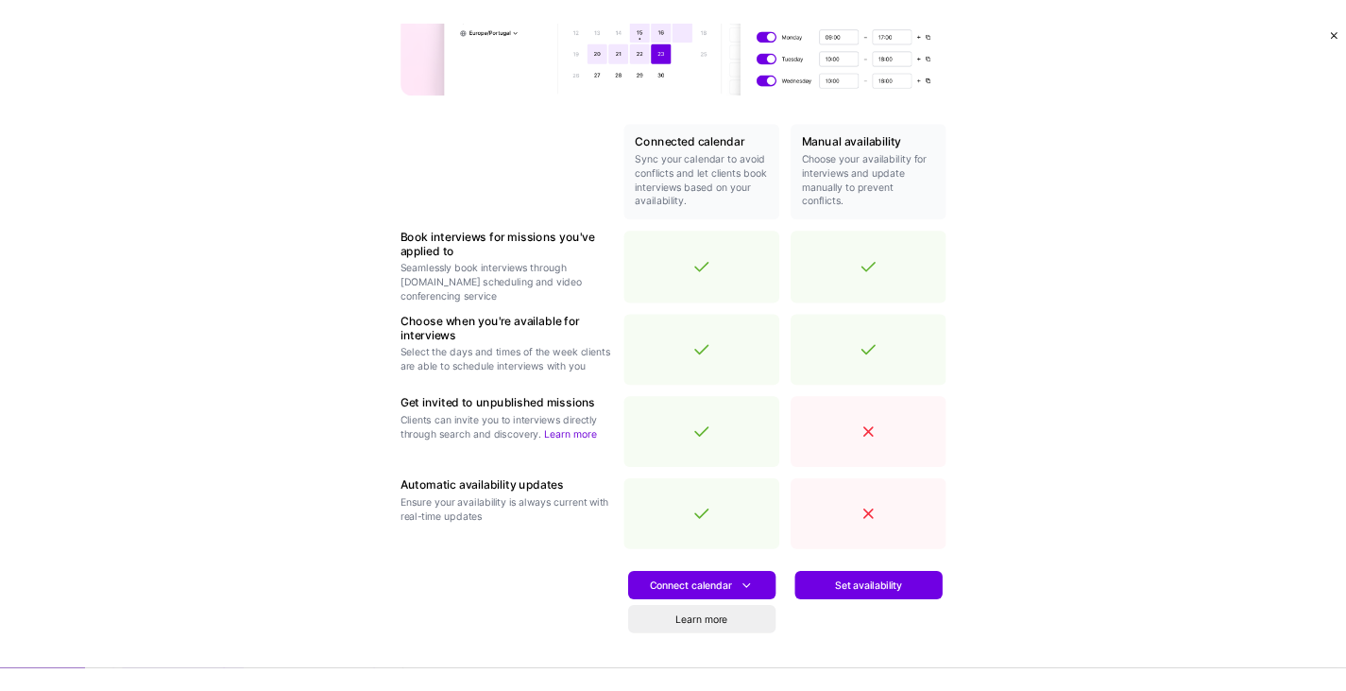
scroll to position [378, 0]
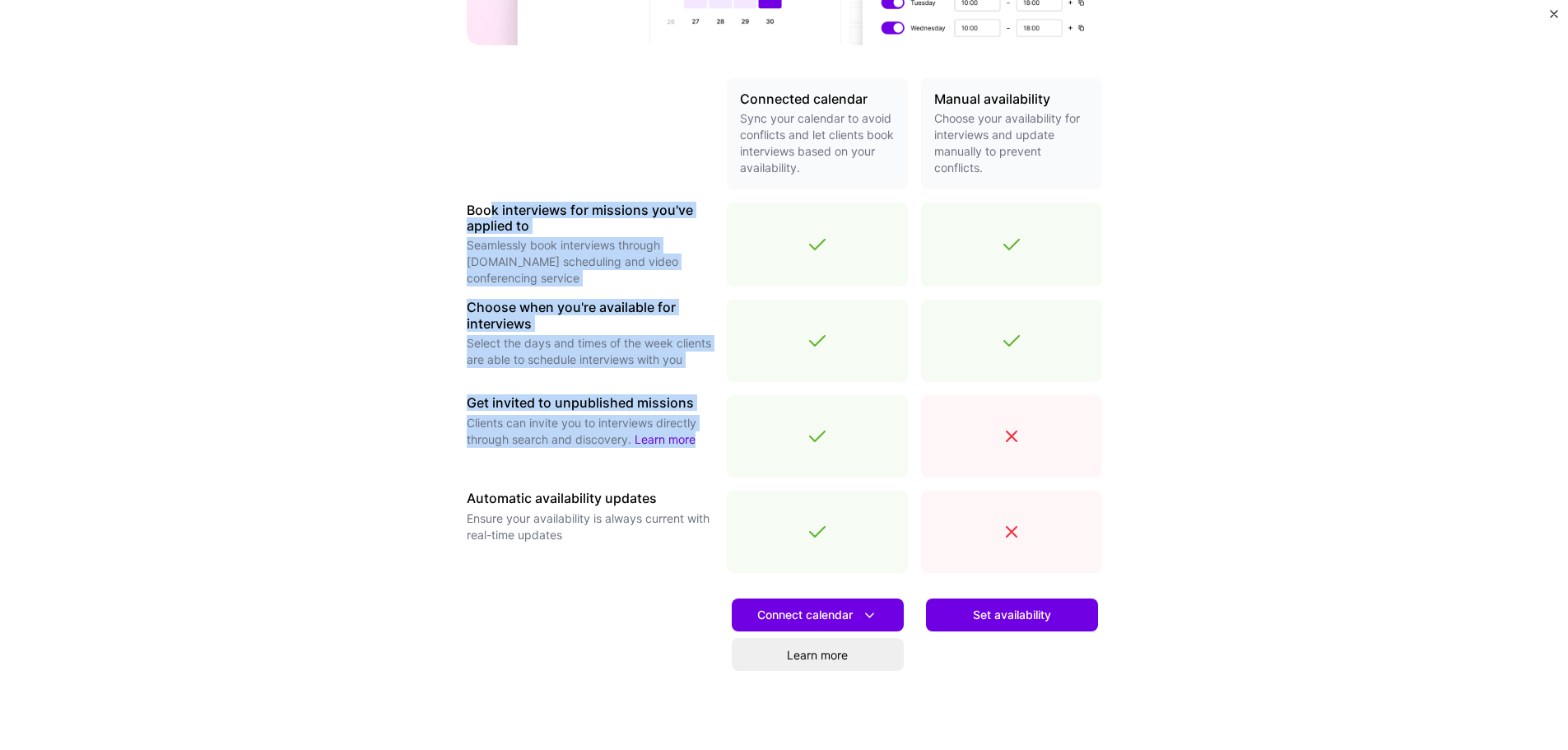
drag, startPoint x: 484, startPoint y: 207, endPoint x: 695, endPoint y: 436, distance: 311.4
click at [701, 449] on div "Connected calendar Sync your calendar to avoid conflicts and let clients book i…" at bounding box center [784, 426] width 635 height 696
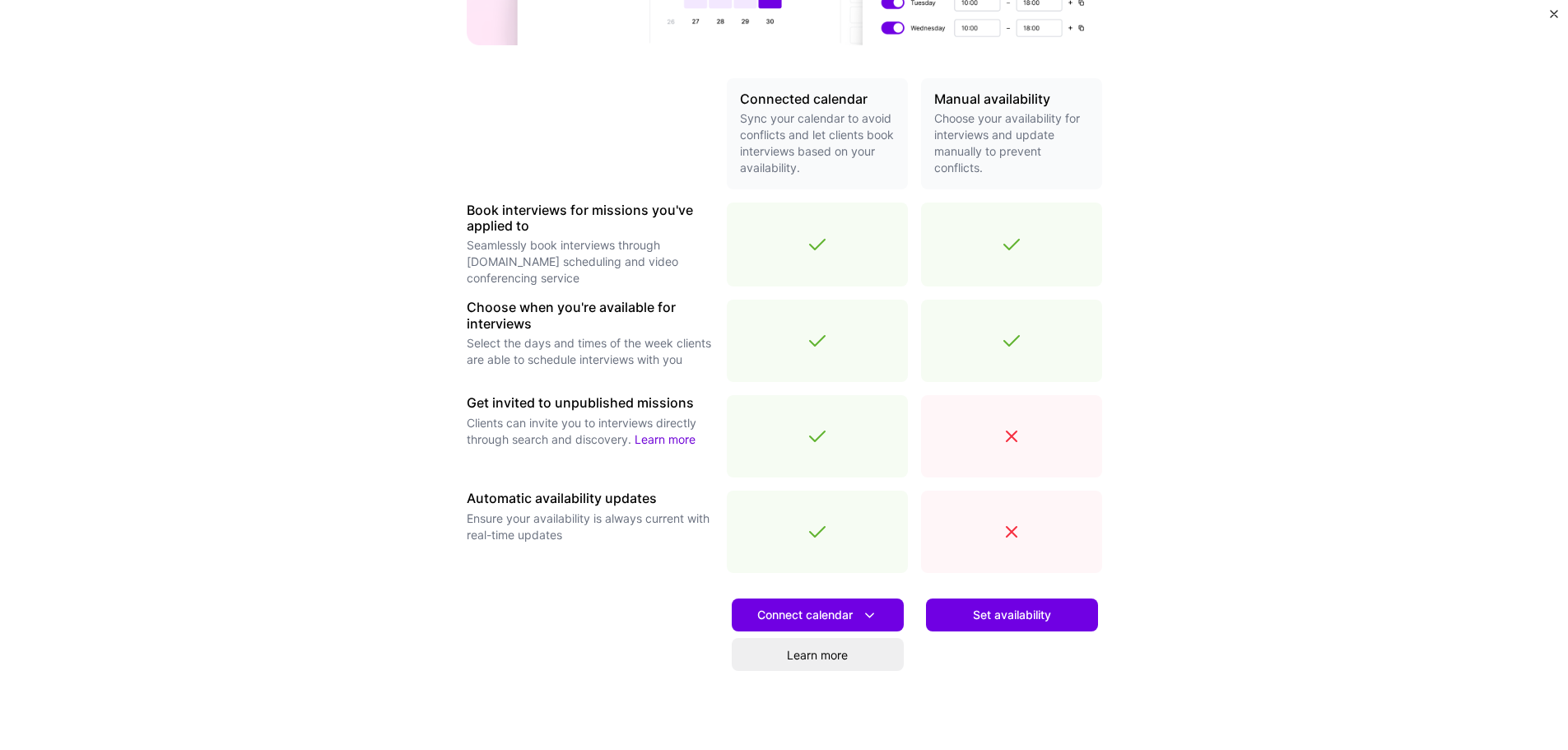
click at [665, 568] on div "Automatic availability updates Ensure your availability is always current with …" at bounding box center [590, 531] width 247 height 82
